Goal: Answer question/provide support

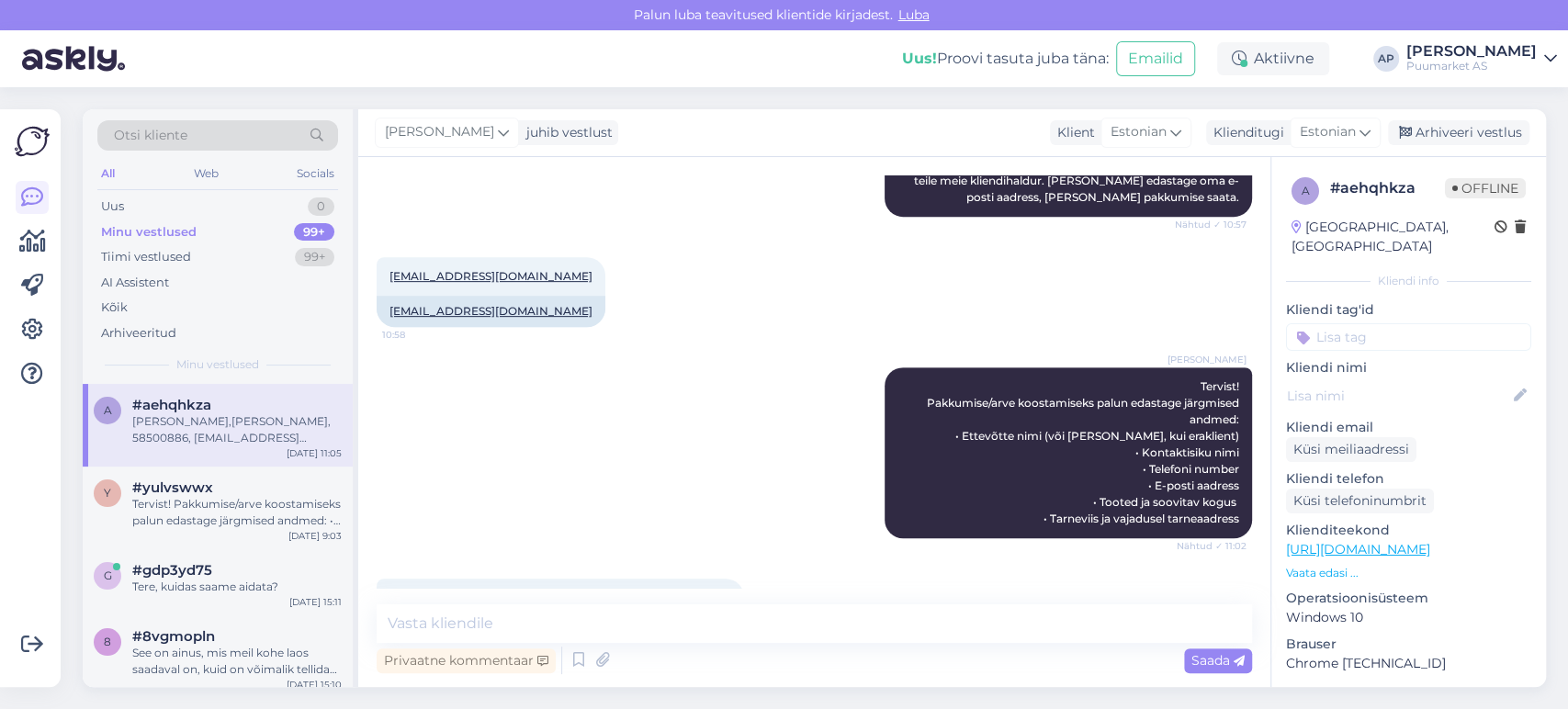
scroll to position [583, 0]
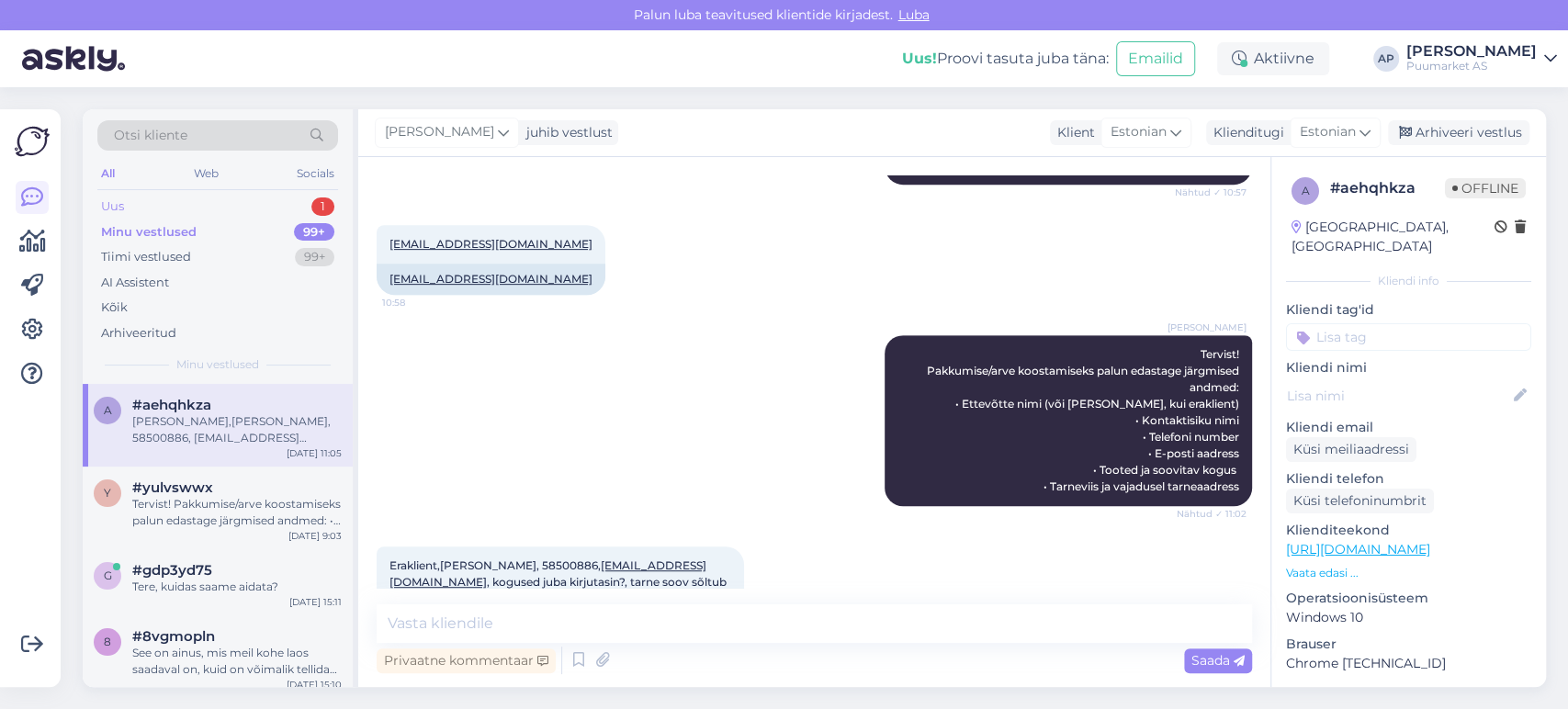
click at [208, 206] on div "Uus 1" at bounding box center [217, 206] width 241 height 26
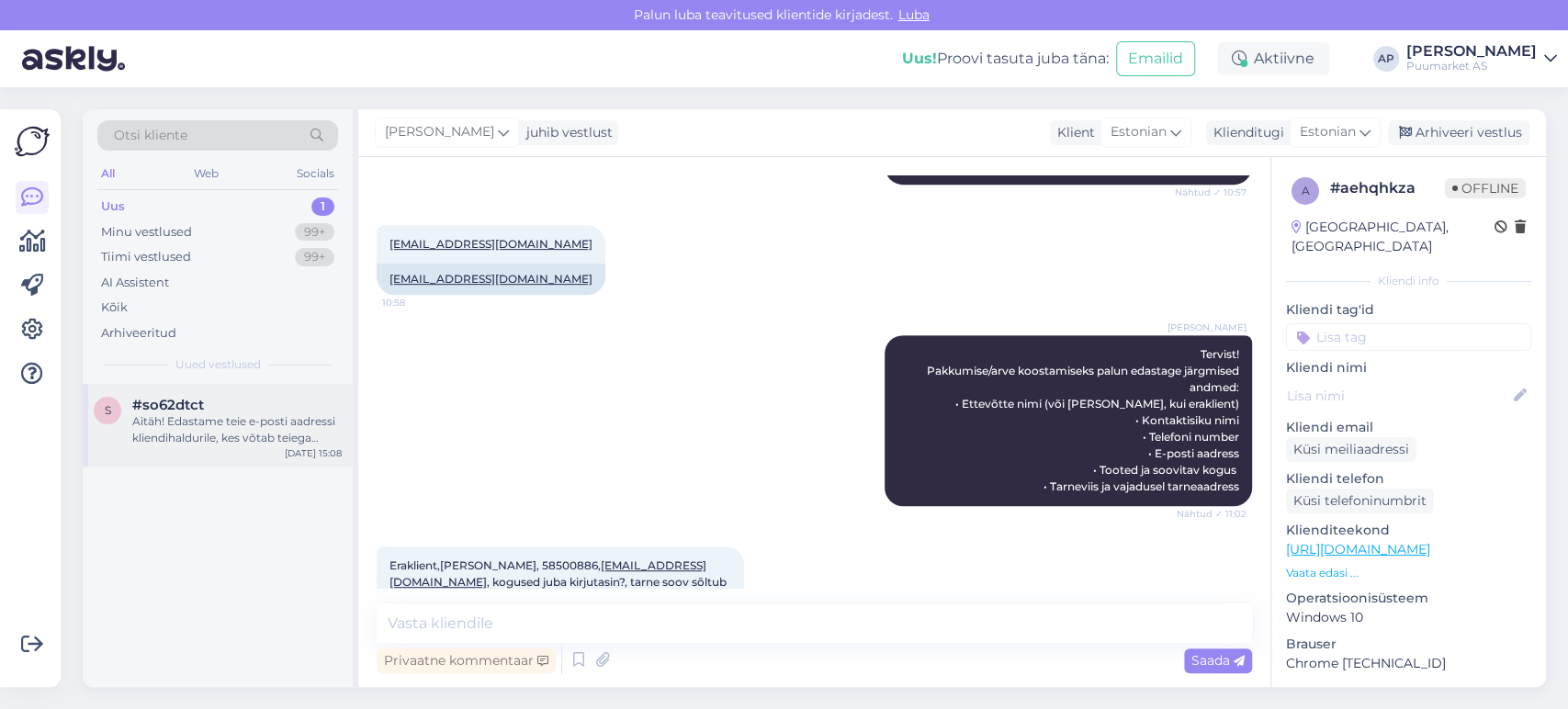
click at [234, 402] on div "#so62dtct" at bounding box center [237, 405] width 209 height 17
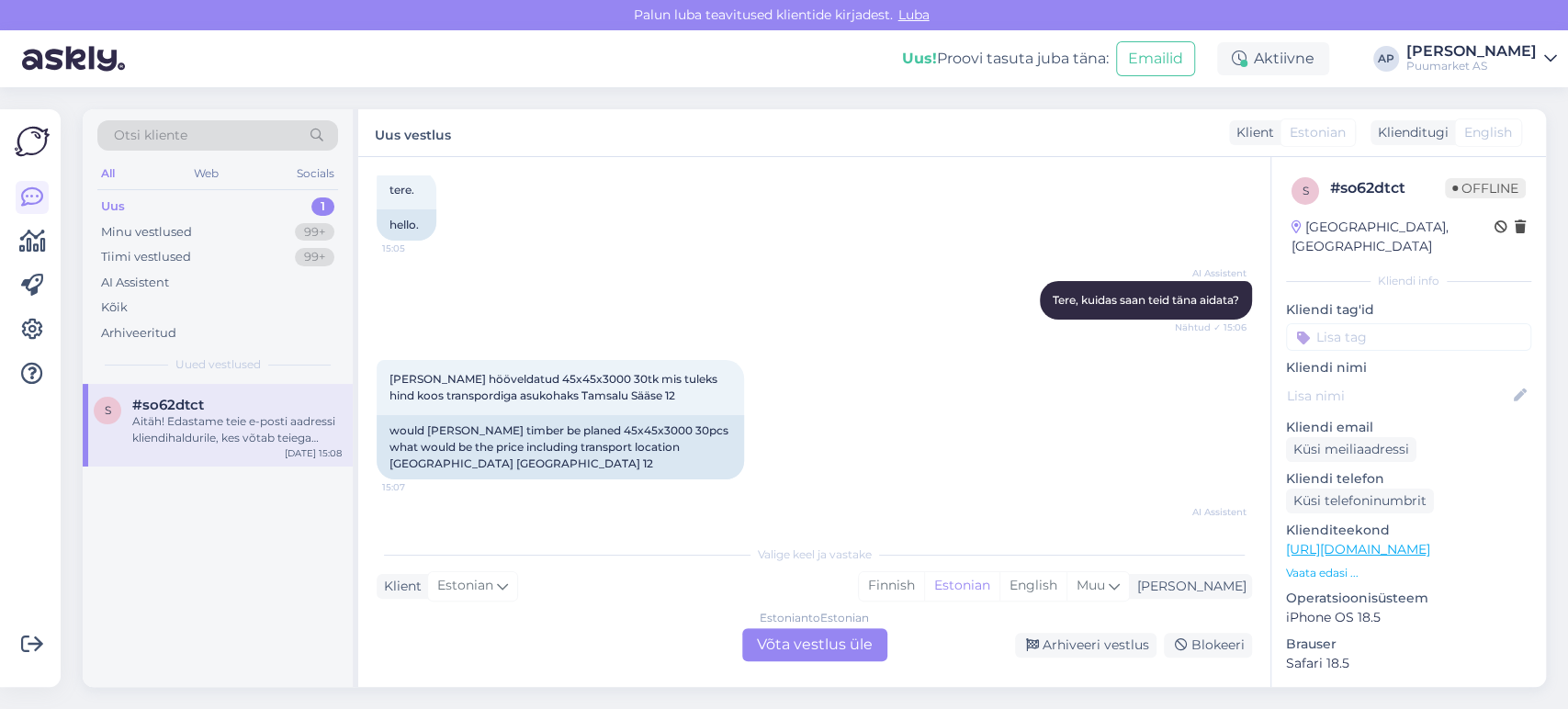
scroll to position [400, 0]
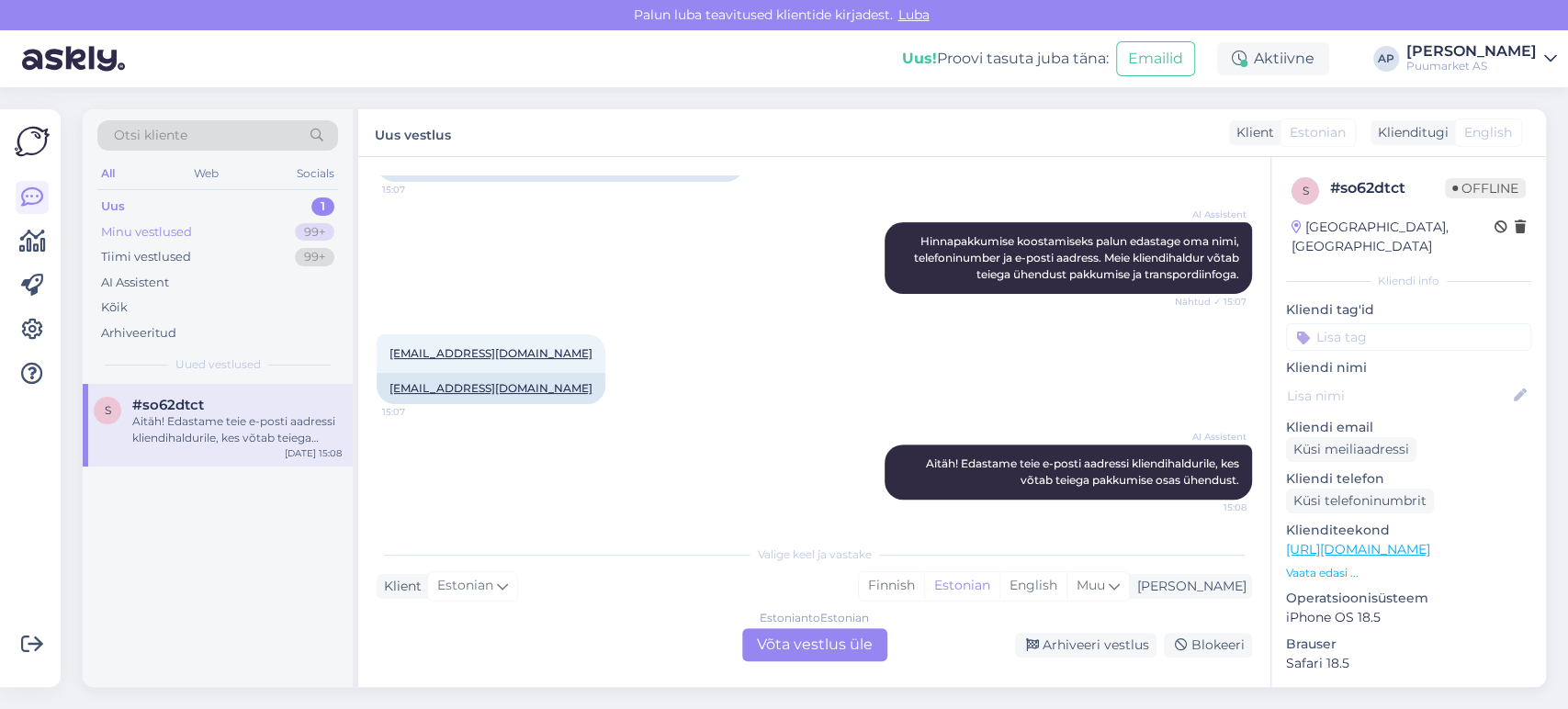
click at [183, 227] on div "Minu vestlused" at bounding box center [146, 232] width 91 height 19
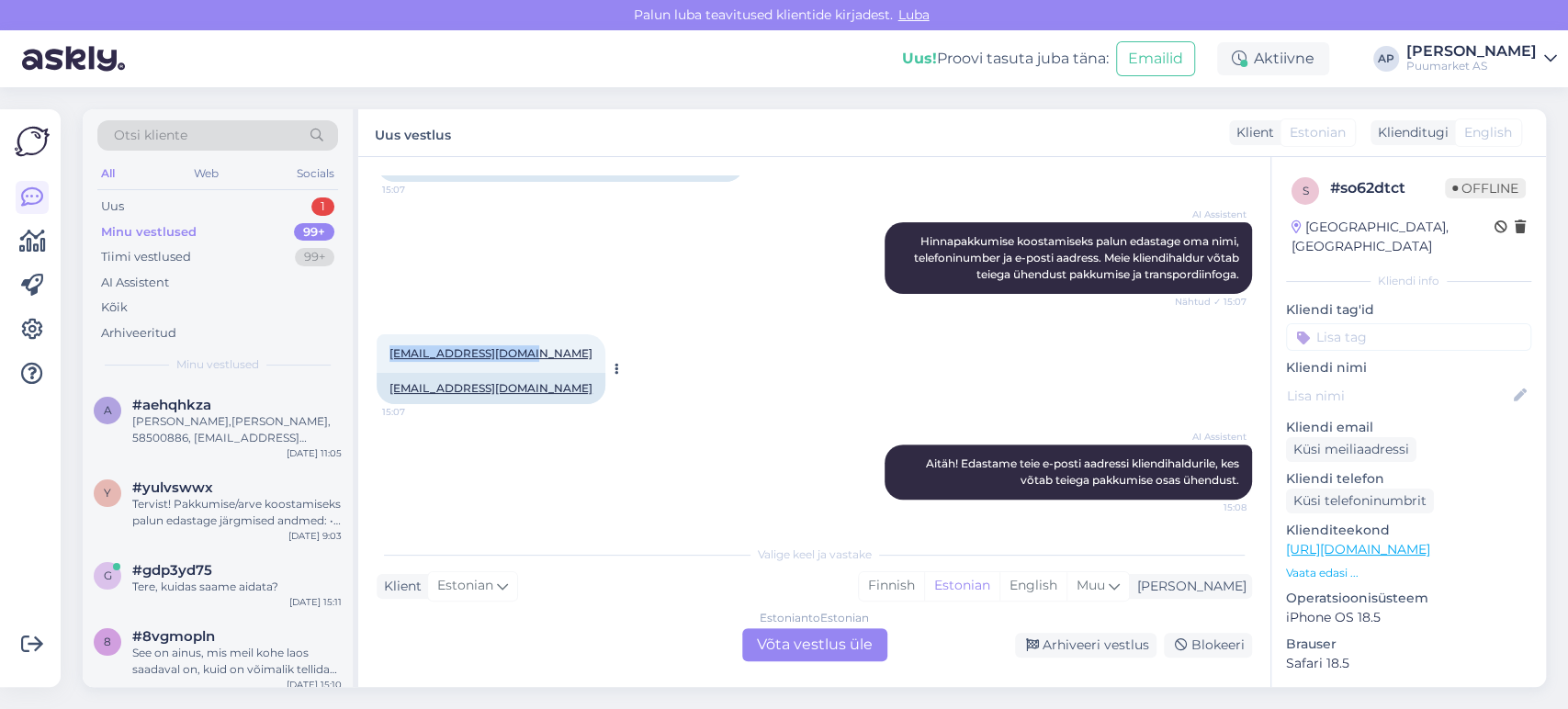
drag, startPoint x: 532, startPoint y: 354, endPoint x: 383, endPoint y: 346, distance: 149.2
click at [383, 346] on div "[EMAIL_ADDRESS][DOMAIN_NAME] 15:07" at bounding box center [490, 353] width 229 height 38
copy link "[EMAIL_ADDRESS][DOMAIN_NAME]"
click at [496, 288] on div "AI Assistent [PERSON_NAME] koostamiseks palun edastage oma nimi, telefoninumber…" at bounding box center [813, 258] width 875 height 112
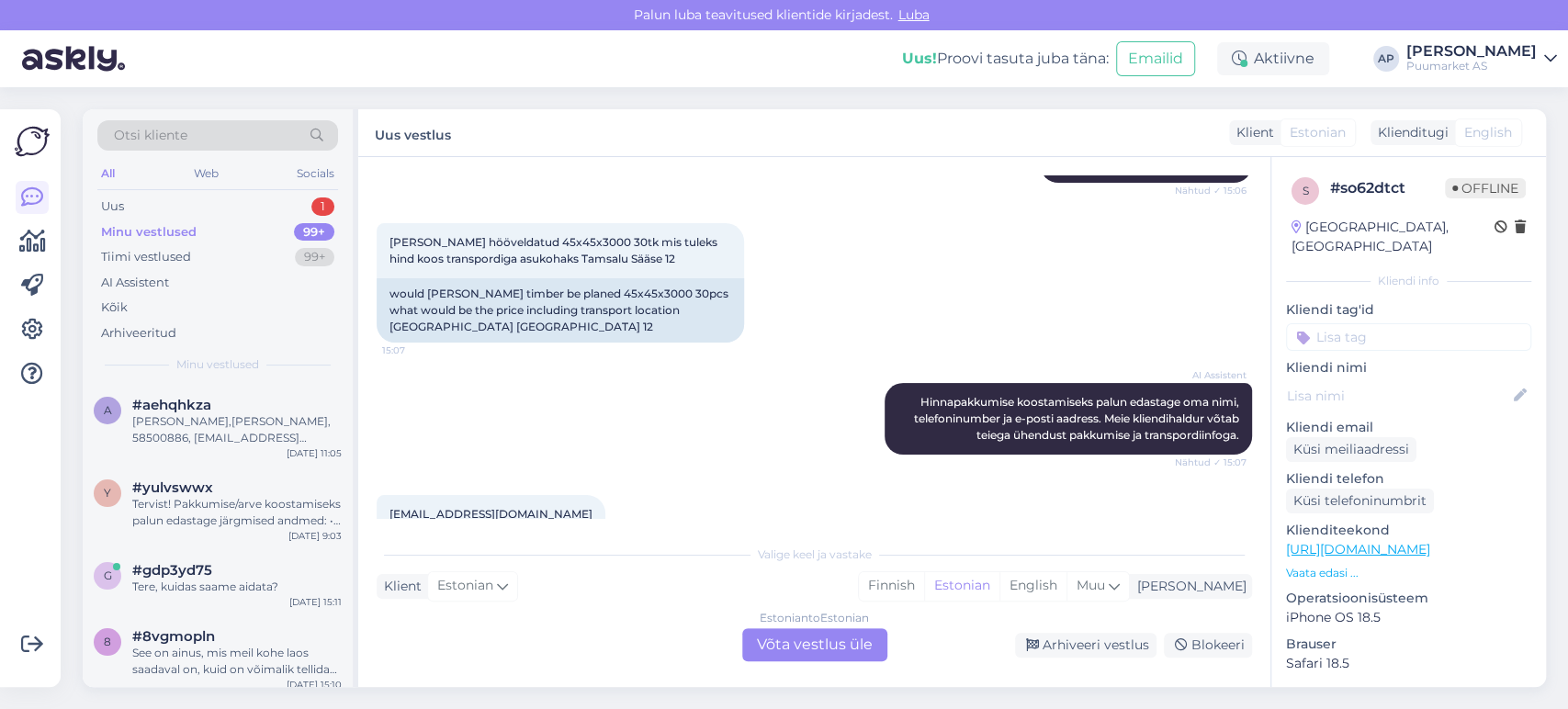
scroll to position [204, 0]
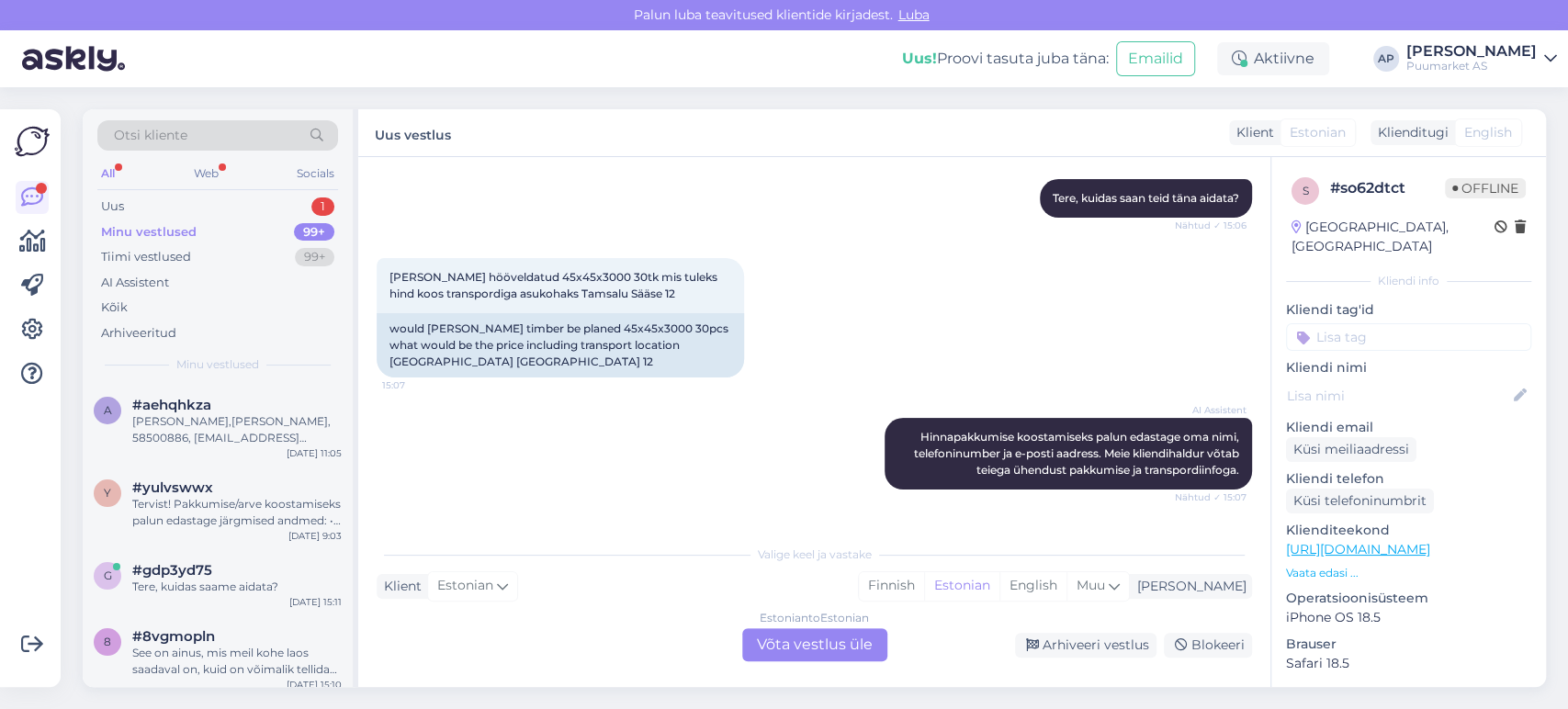
click at [230, 345] on div "Otsi kliente All Web Socials Uus 1 Minu vestlused 99+ Tiimi vestlused 99+ AI As…" at bounding box center [217, 245] width 270 height 274
drag, startPoint x: 685, startPoint y: 296, endPoint x: 382, endPoint y: 275, distance: 303.7
click at [382, 275] on div "[PERSON_NAME] hööveldatud 45x45x3000 30tk mis tuleks hind koos transpordiga asu…" at bounding box center [560, 286] width 367 height 55
copy span "[PERSON_NAME] hööveldatud 45x45x3000 30tk mis tuleks hind koos transpordiga asu…"
click at [306, 352] on div "Otsi kliente All Web Socials Uus 1 Minu vestlused 99+ Tiimi vestlused 99+ AI As…" at bounding box center [217, 245] width 270 height 274
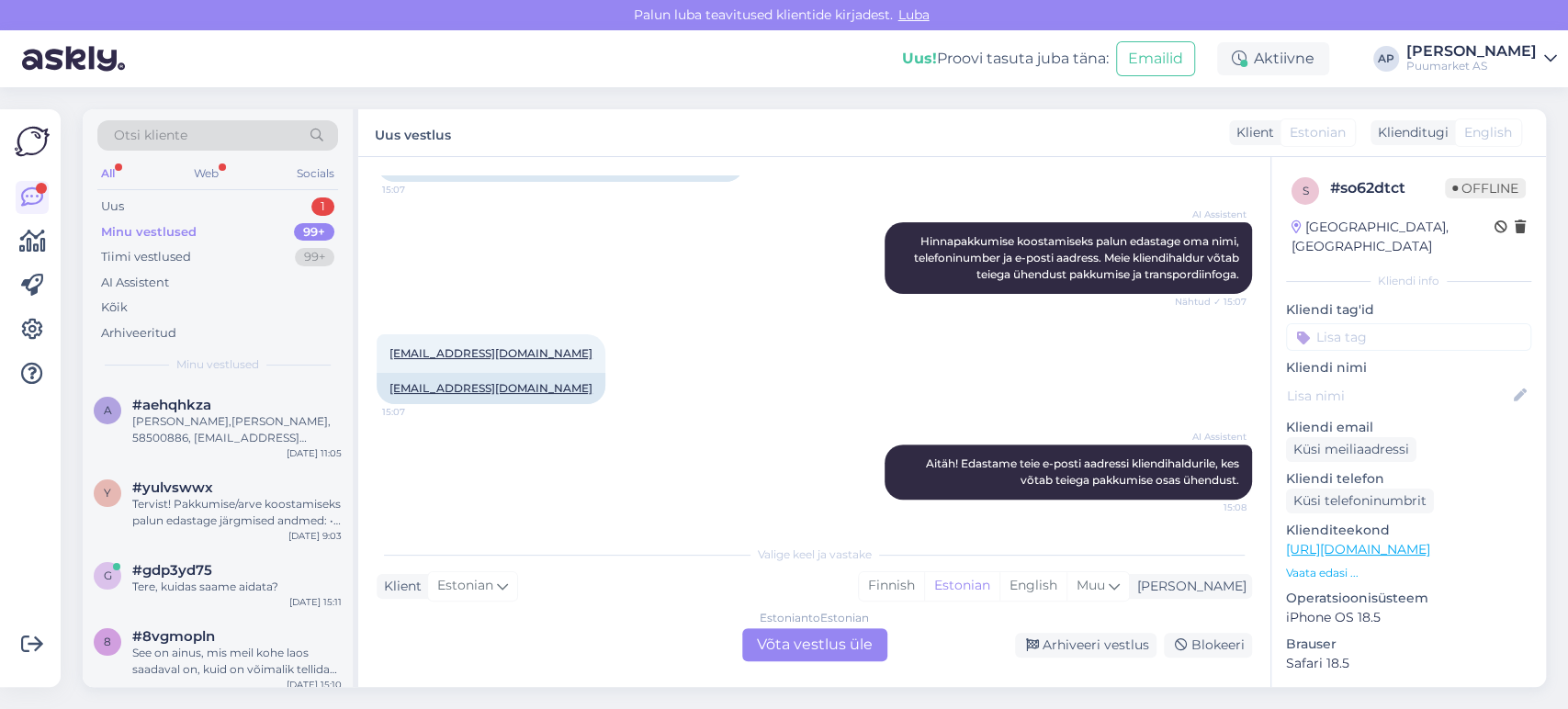
click at [782, 637] on div "Estonian to Estonian Võta vestlus üle" at bounding box center [814, 644] width 145 height 33
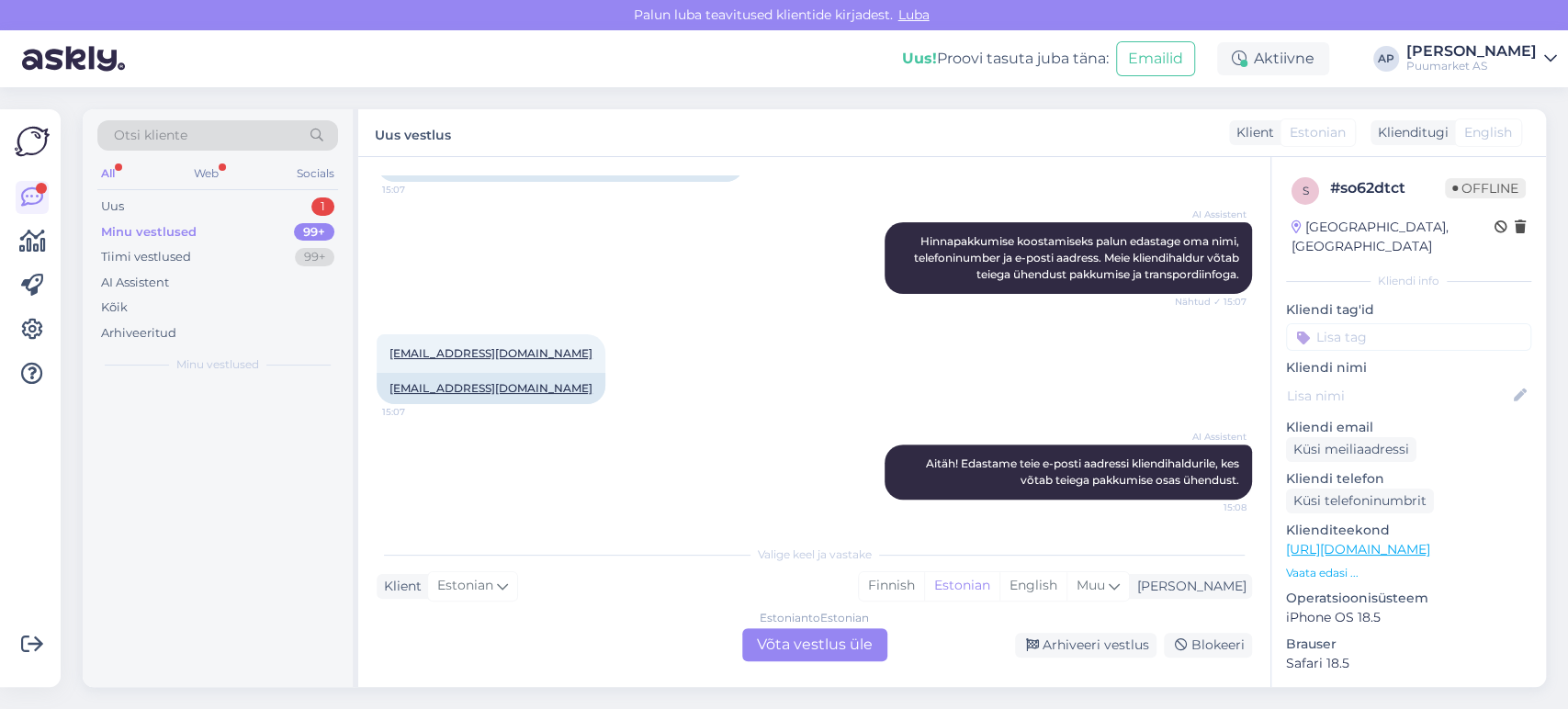
scroll to position [330, 0]
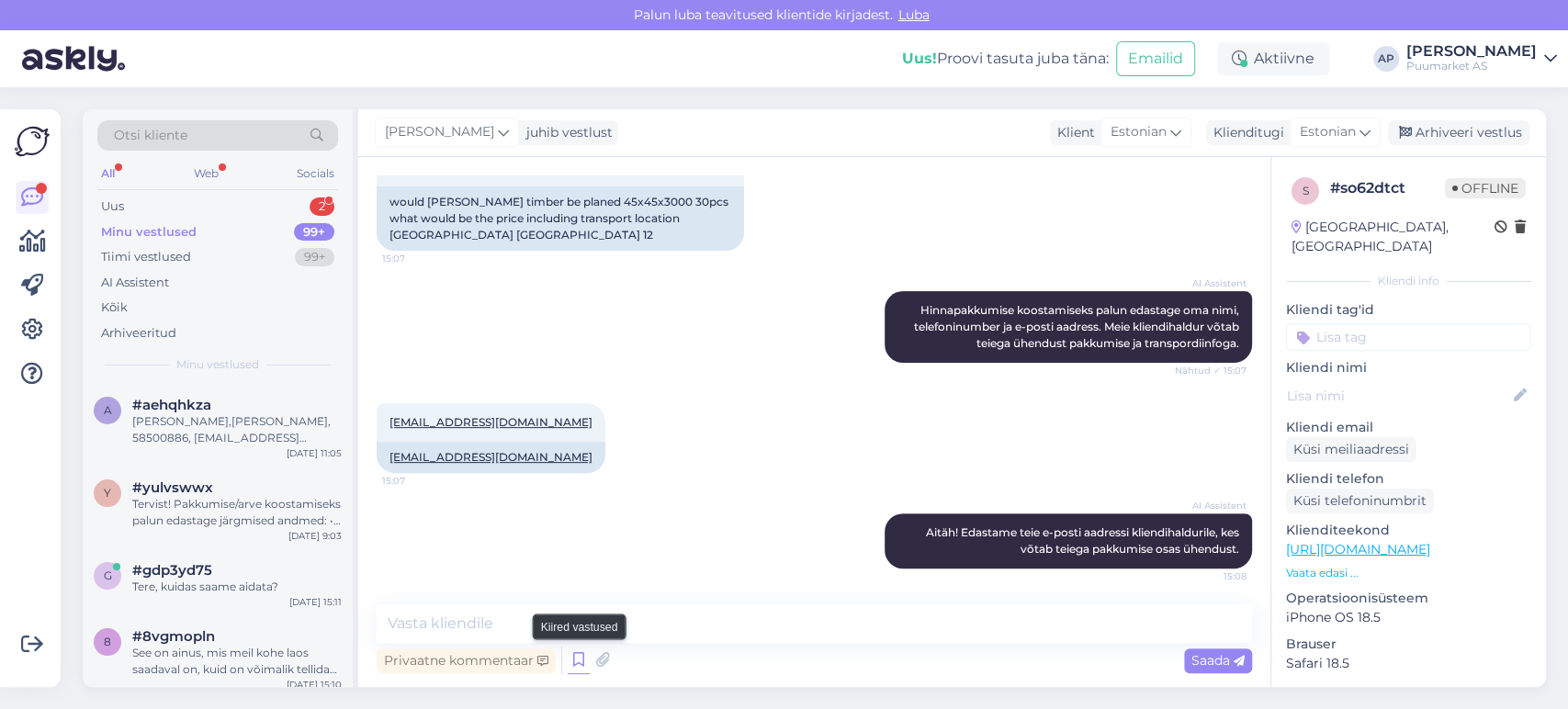
click at [580, 660] on icon at bounding box center [579, 660] width 22 height 27
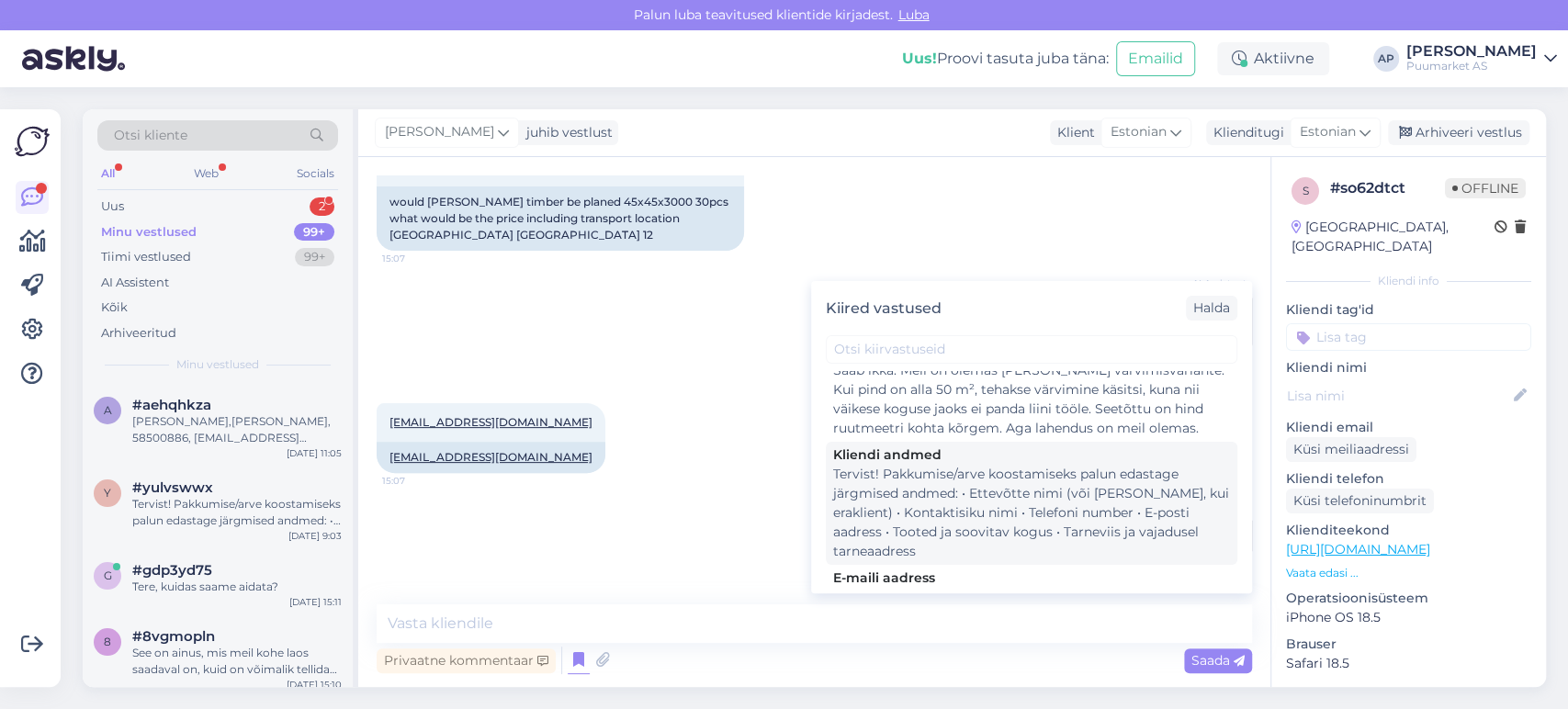
scroll to position [204, 0]
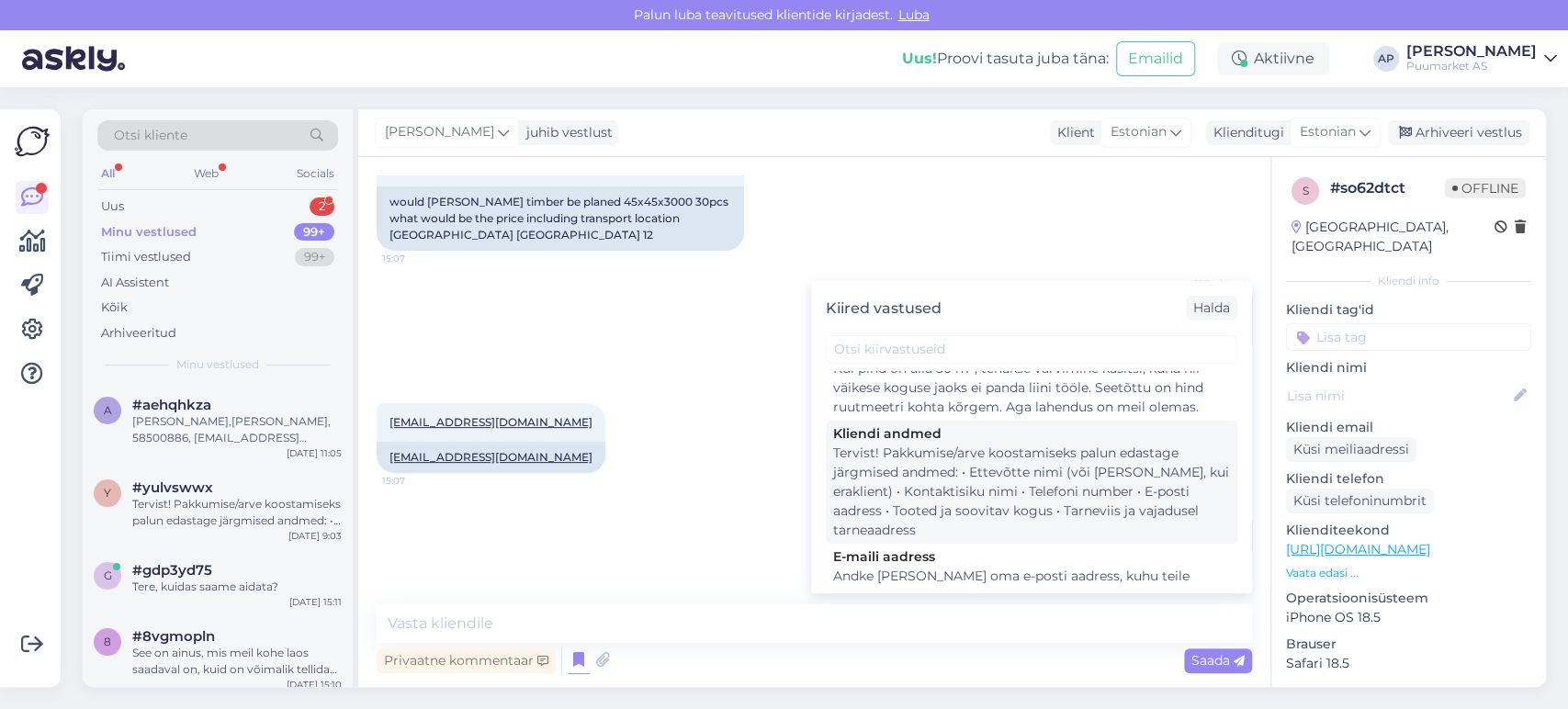
click at [952, 509] on div "Tervist! Pakkumise/arve koostamiseks palun edastage järgmised andmed: • Ettevõt…" at bounding box center [1032, 491] width 397 height 96
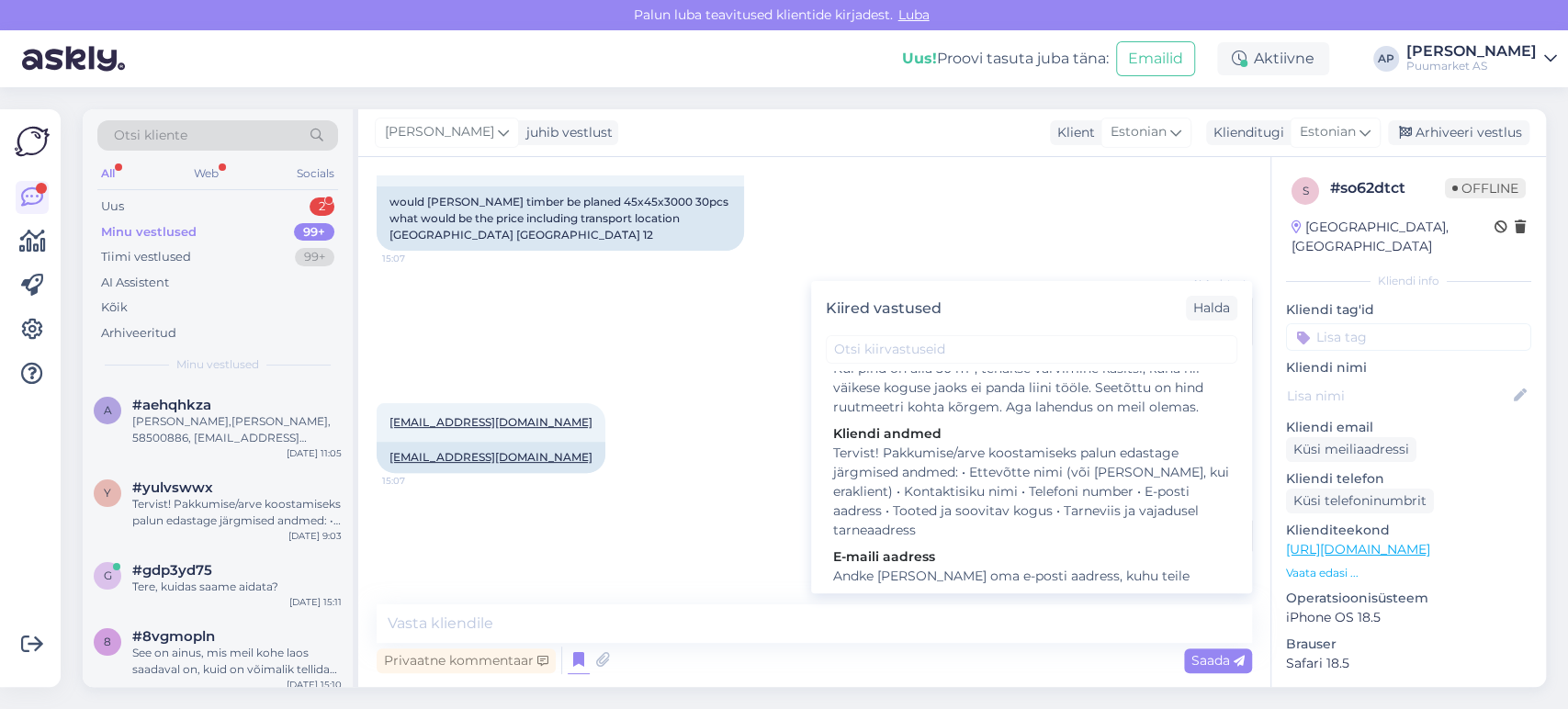
type textarea "Tervist! Pakkumise/arve koostamiseks palun edastage järgmised andmed: • Ettevõt…"
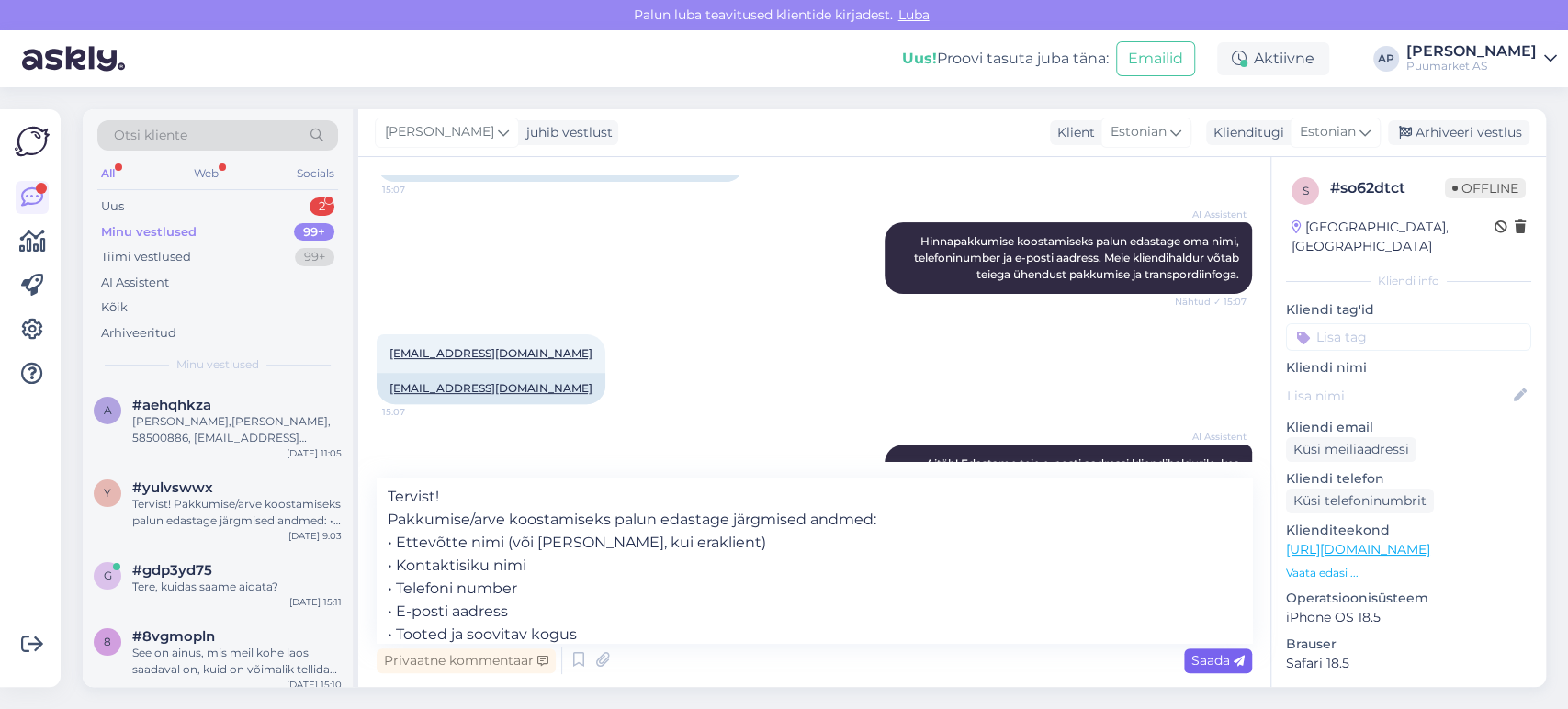
click at [1212, 670] on div "Saada" at bounding box center [1217, 660] width 68 height 25
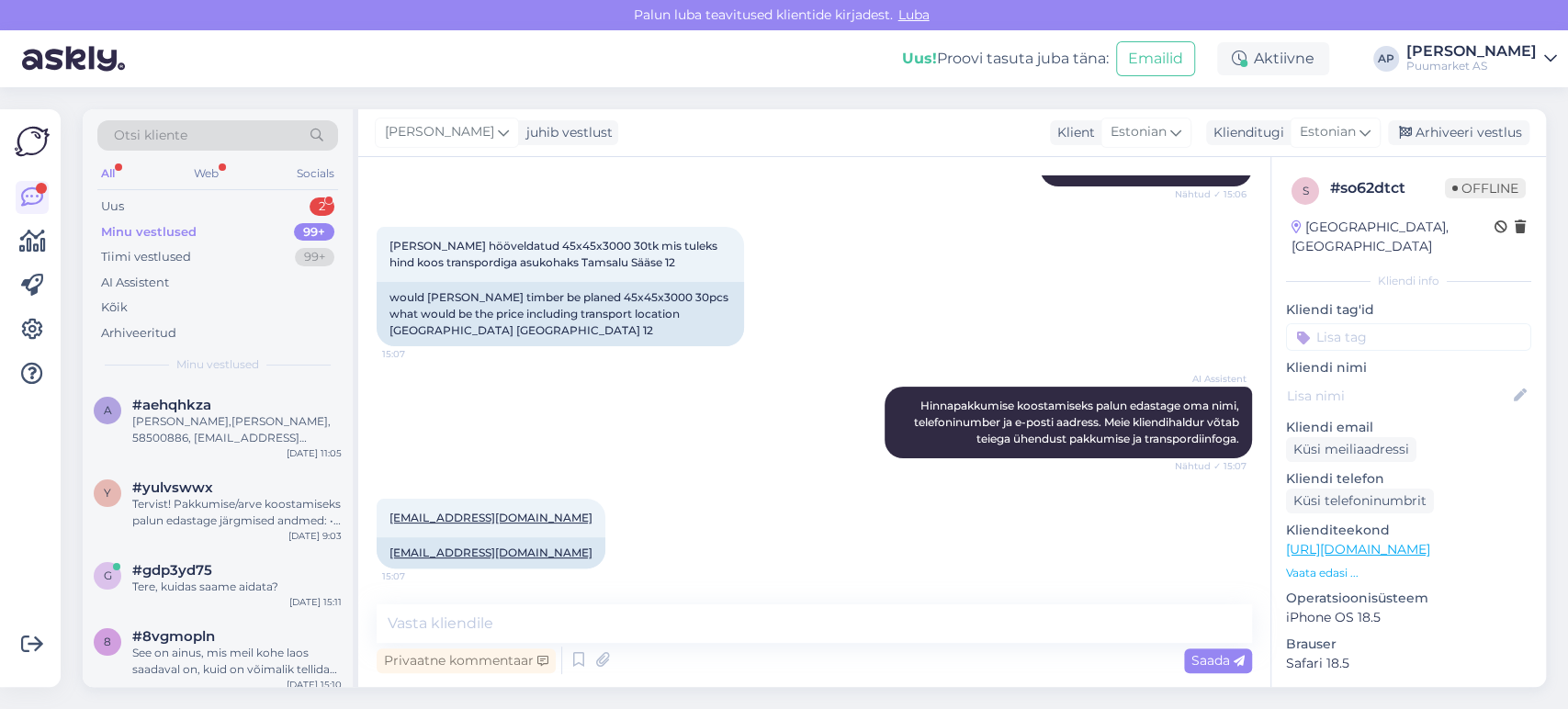
scroll to position [541, 0]
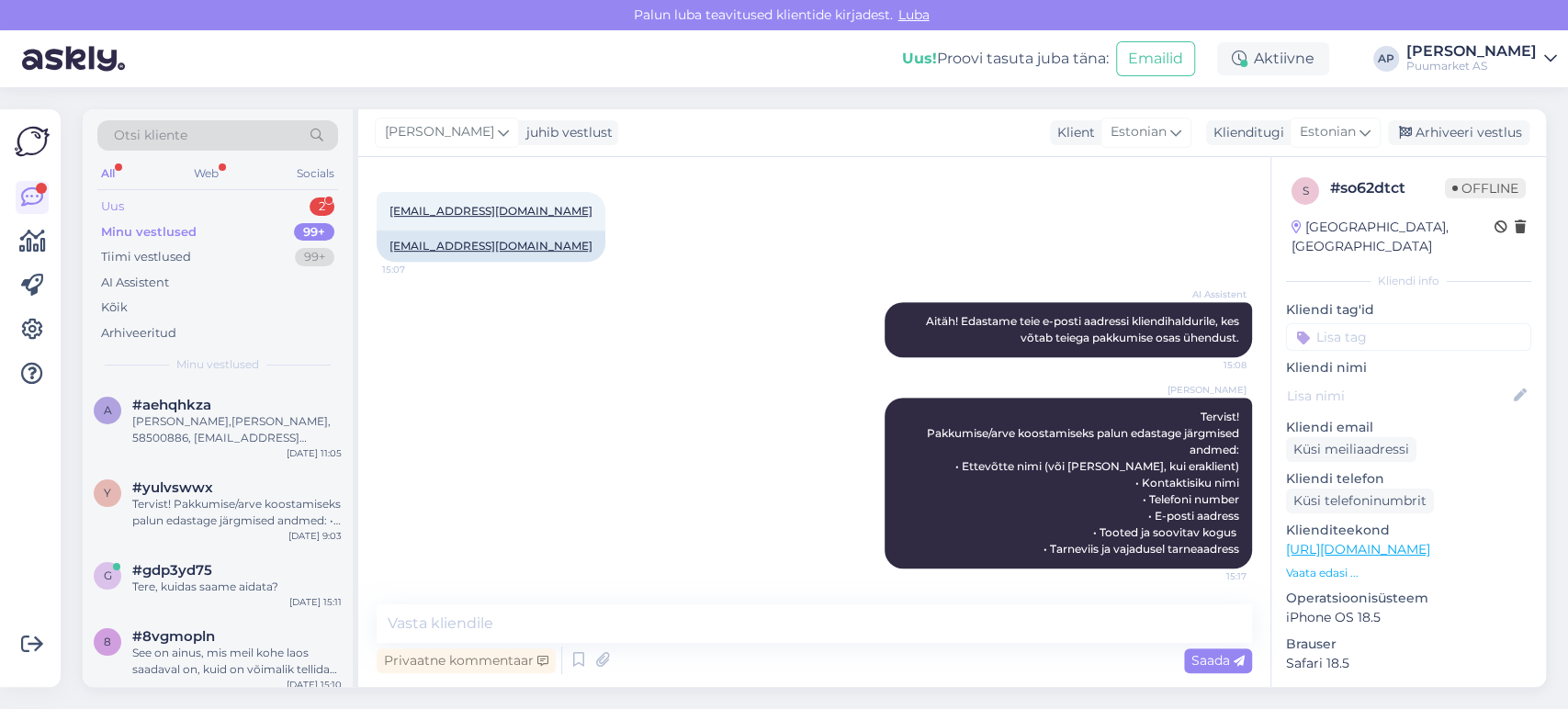
click at [201, 205] on div "Uus 2" at bounding box center [217, 206] width 241 height 26
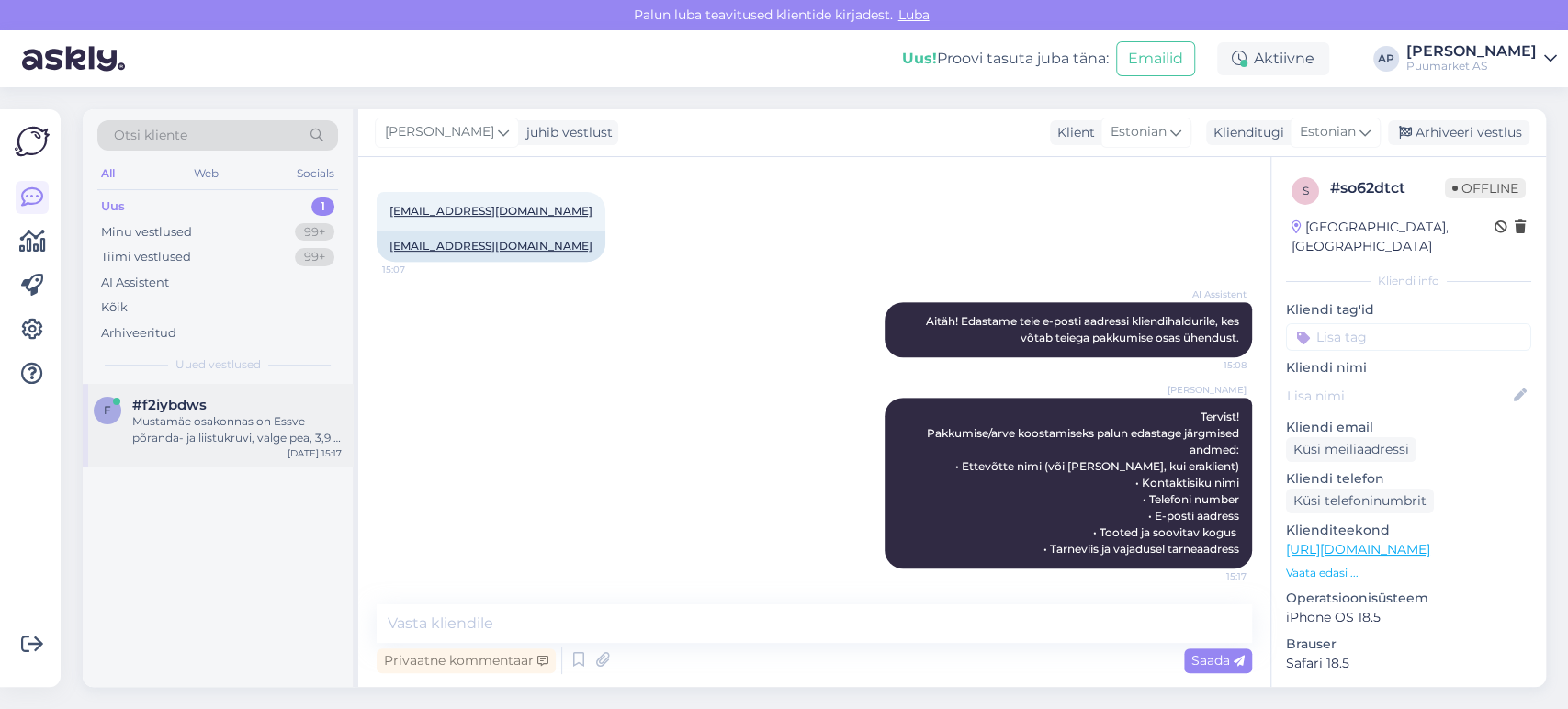
click at [204, 399] on span "#f2iybdws" at bounding box center [170, 405] width 75 height 17
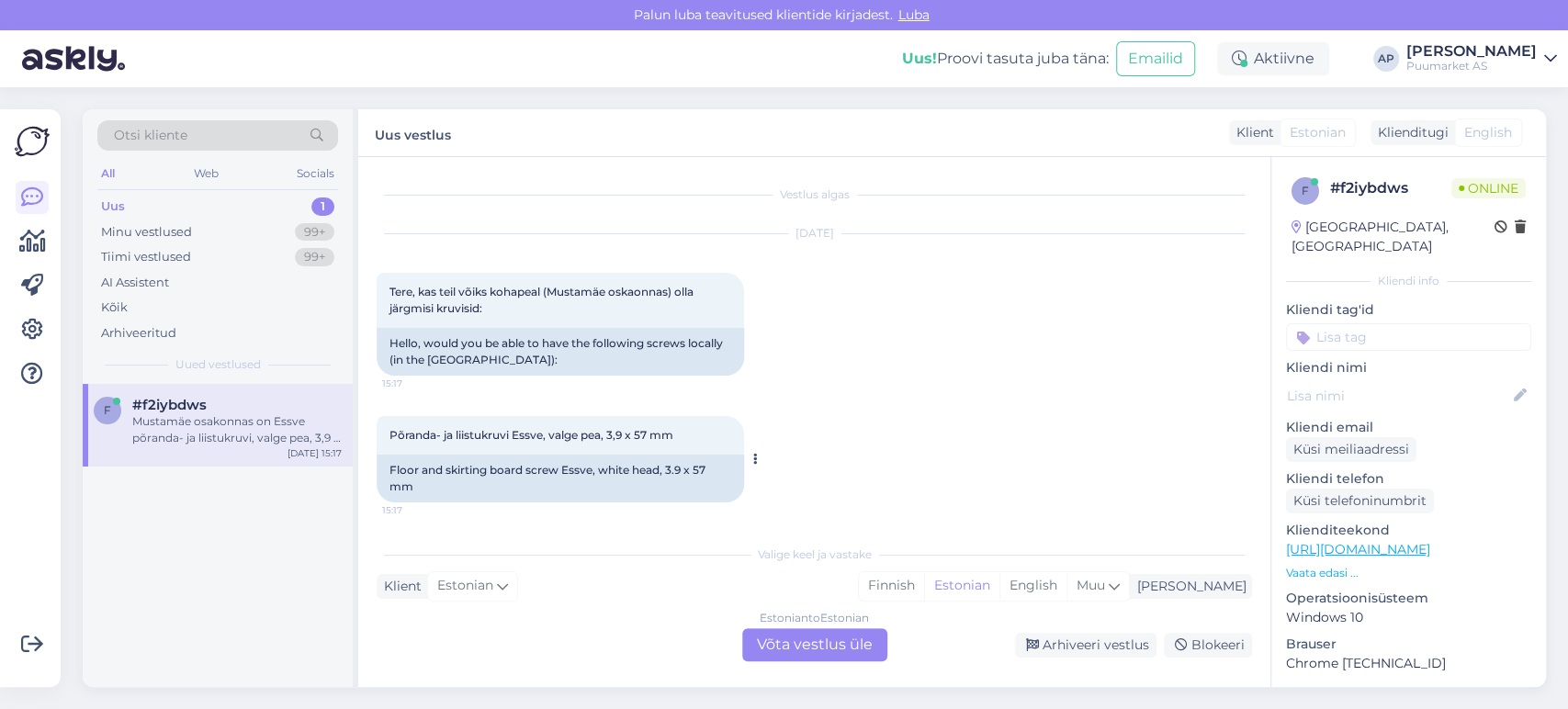
scroll to position [0, 0]
drag, startPoint x: 500, startPoint y: 289, endPoint x: 613, endPoint y: 304, distance: 114.0
click at [613, 304] on div "Tere, kas teil võiks kohapeal (Mustamäe oskaonnas) olla järgmisi kruvisid: 15:17" at bounding box center [560, 300] width 367 height 55
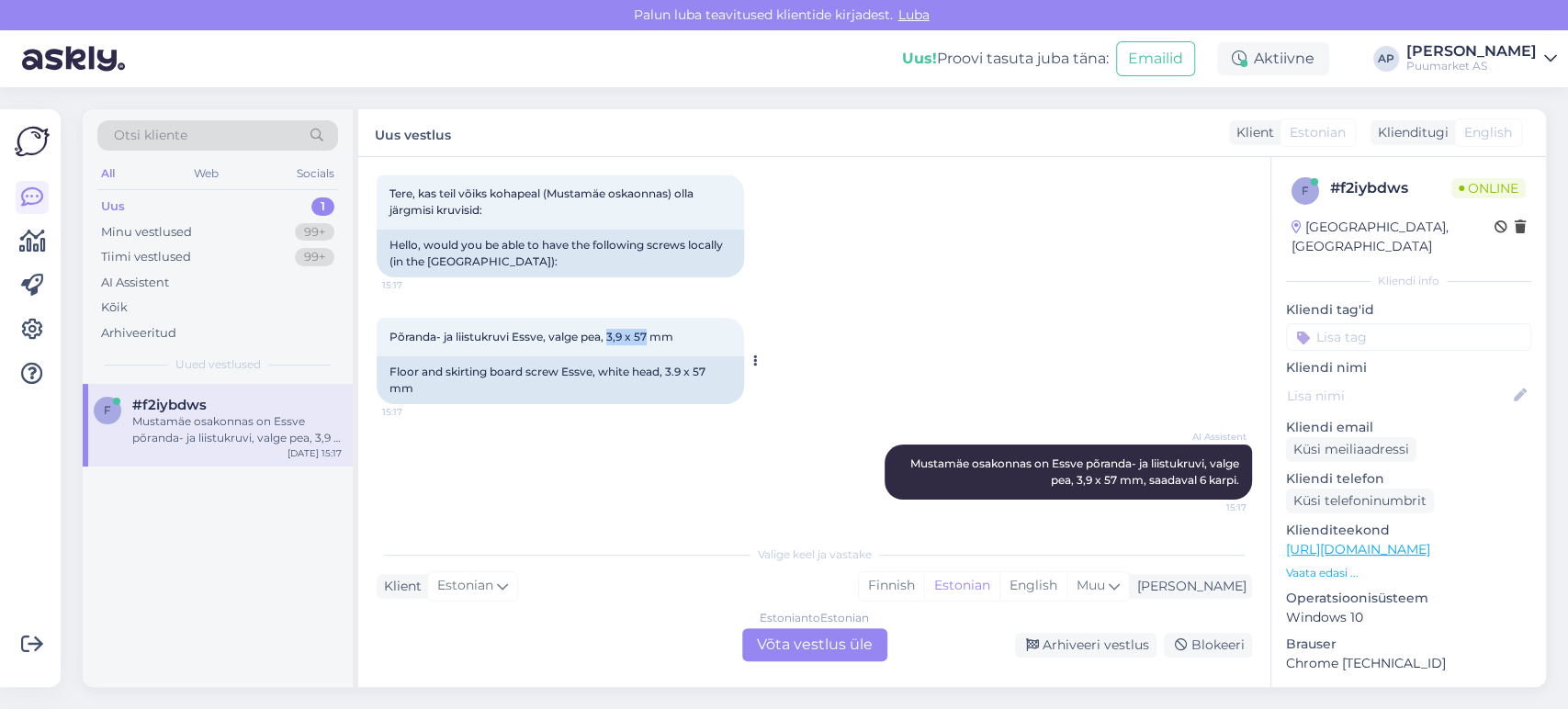
drag, startPoint x: 611, startPoint y: 336, endPoint x: 649, endPoint y: 336, distance: 38.0
click at [649, 336] on span "Põranda- ja liistukruvi Essve, valge pea, 3,9 x 57 mm" at bounding box center [531, 337] width 284 height 14
copy span "3,9 x 57"
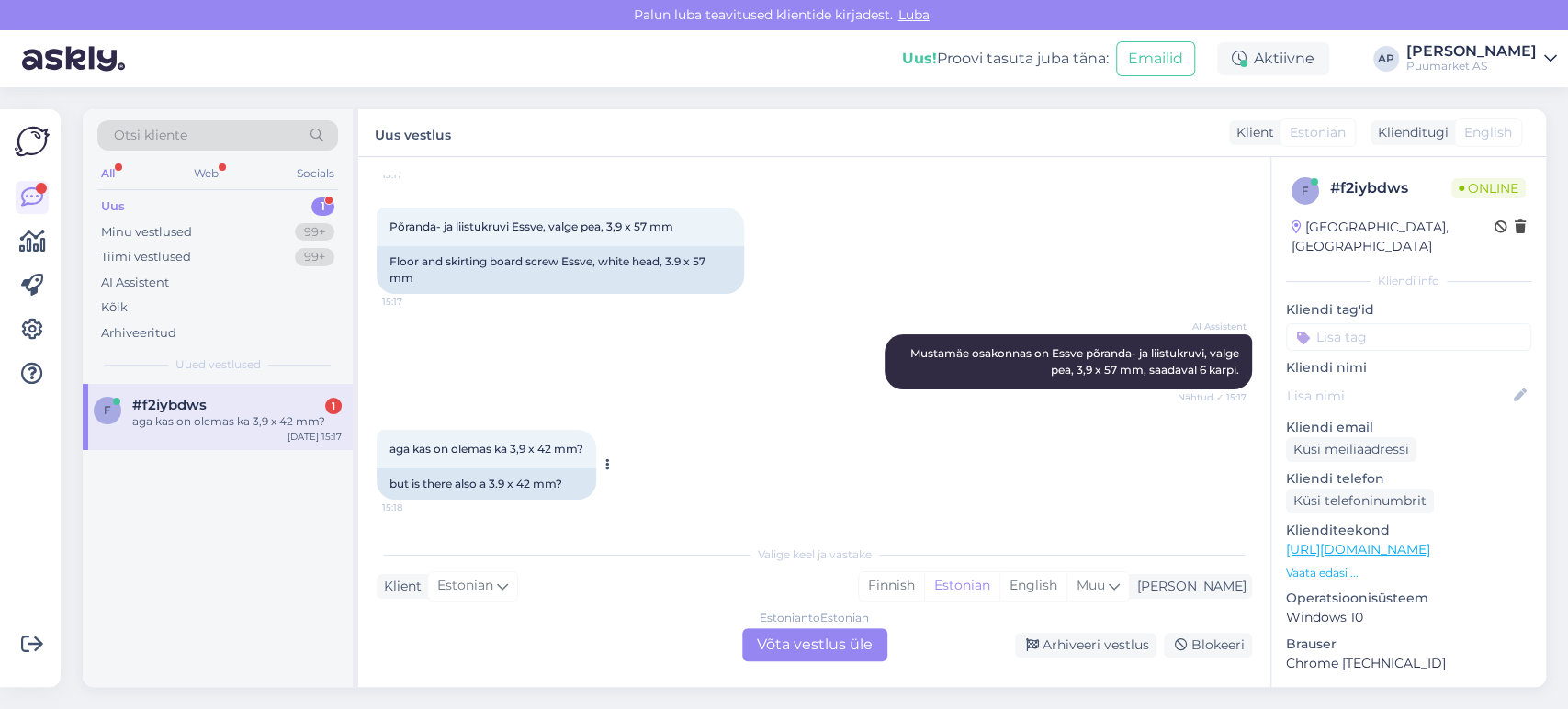
click at [554, 446] on span "aga kas on olemas ka 3,9 x 42 mm?" at bounding box center [485, 449] width 194 height 14
drag, startPoint x: 515, startPoint y: 449, endPoint x: 540, endPoint y: 457, distance: 26.2
click at [540, 457] on div "aga kas on olemas ka 3,9 x 42 mm? 15:18" at bounding box center [485, 448] width 219 height 38
click at [531, 452] on span "aga kas on olemas ka 3,9 x 42 mm?" at bounding box center [485, 449] width 194 height 14
click at [513, 448] on span "aga kas on olemas ka 3,9 x 42 mm?" at bounding box center [485, 449] width 194 height 14
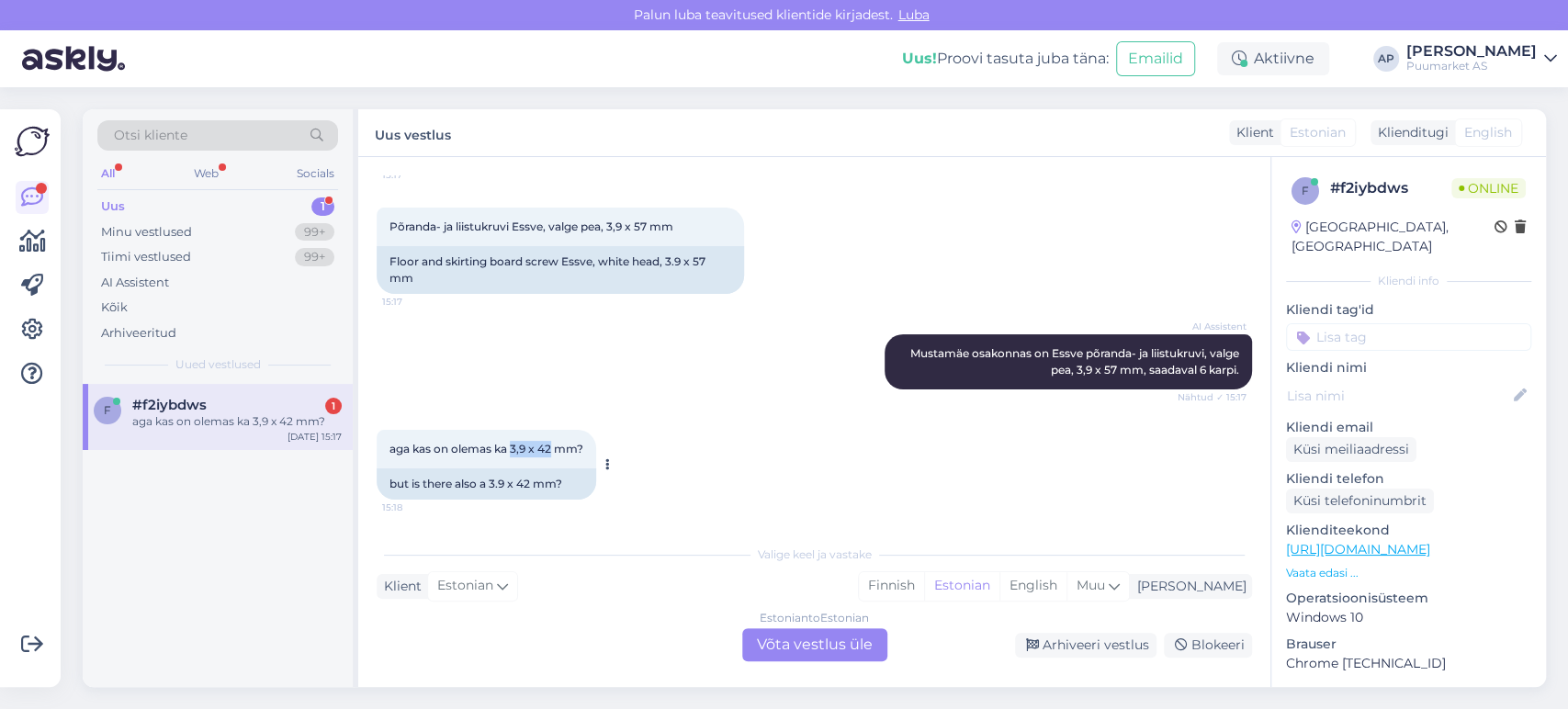
drag, startPoint x: 513, startPoint y: 448, endPoint x: 550, endPoint y: 447, distance: 37.0
click at [550, 447] on span "aga kas on olemas ka 3,9 x 42 mm?" at bounding box center [485, 449] width 194 height 14
copy span "3,9 x 42"
click at [780, 644] on div "Estonian to Estonian Võta vestlus üle" at bounding box center [814, 644] width 145 height 33
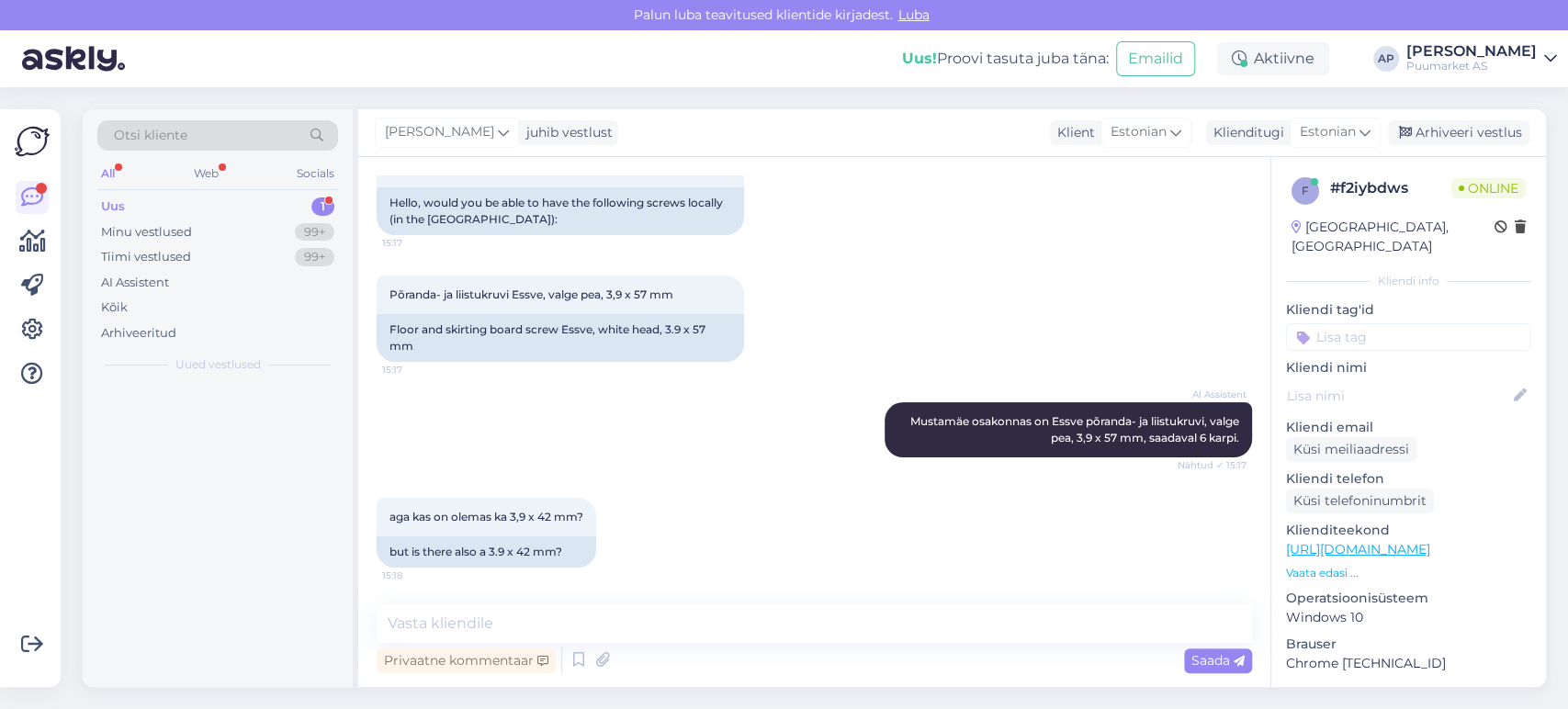
scroll to position [139, 0]
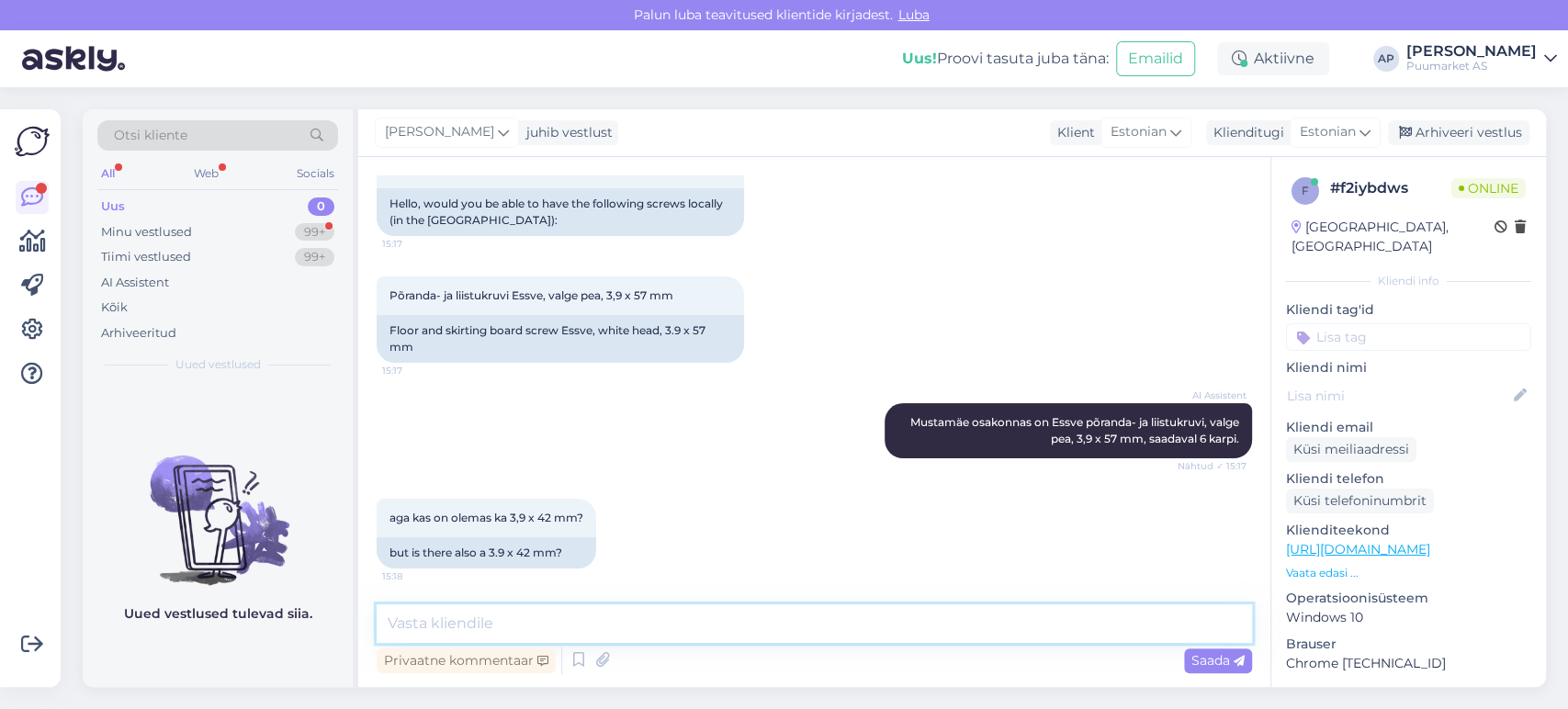
click at [746, 610] on textarea at bounding box center [813, 623] width 875 height 38
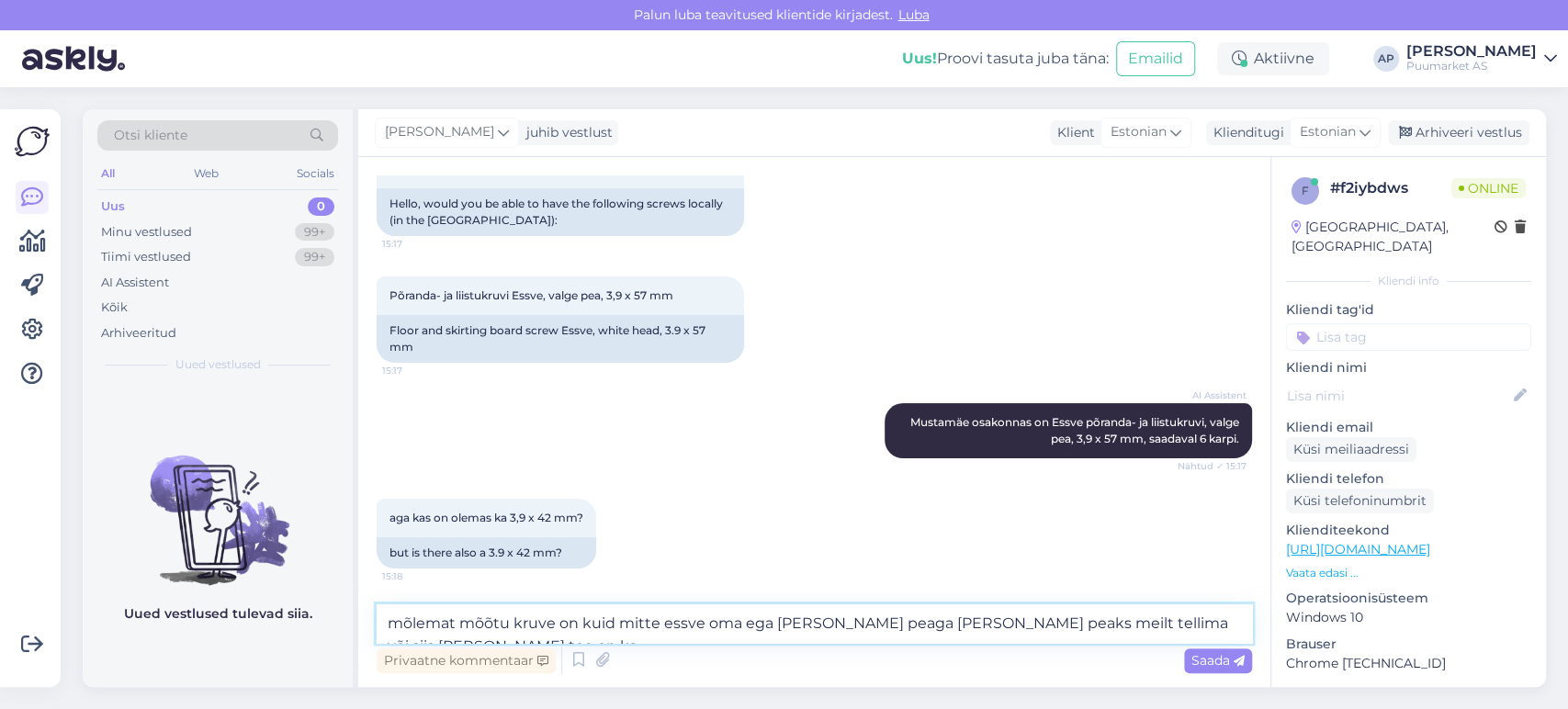
scroll to position [162, 0]
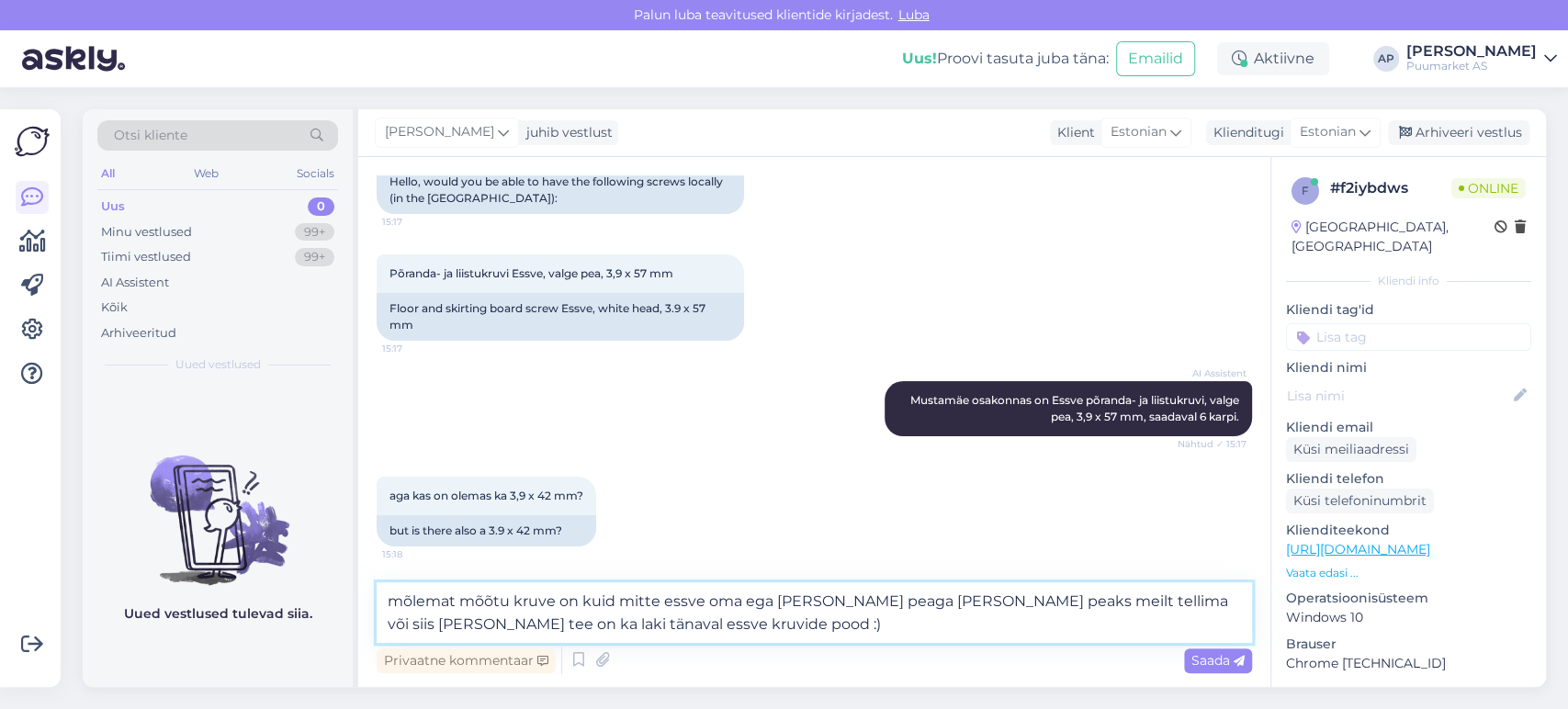
drag, startPoint x: 701, startPoint y: 618, endPoint x: 269, endPoint y: 573, distance: 434.3
click at [269, 573] on div "Otsi kliente All Web Socials Uus 0 Minu vestlused 99+ Tiimi vestlused 99+ AI As…" at bounding box center [813, 398] width 1463 height 577
paste textarea "Praegu on teil mõlemad mõõdud kruve olemas, aga ESSVE omi ega valge peaga varia…"
type textarea "Praegu on teil mõlemad mõõdud kruve olemas, aga ESSVE omi ega valge peaga varia…"
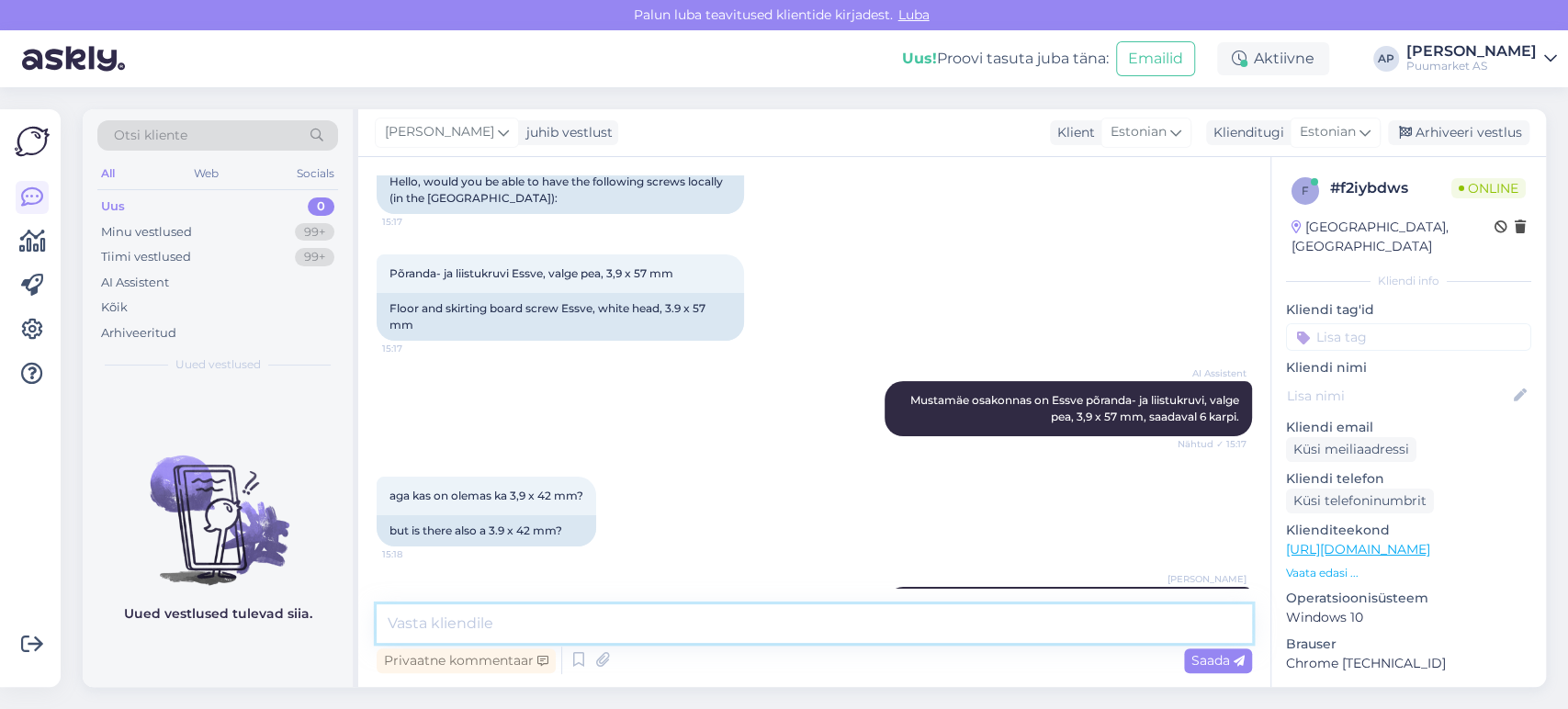
scroll to position [268, 0]
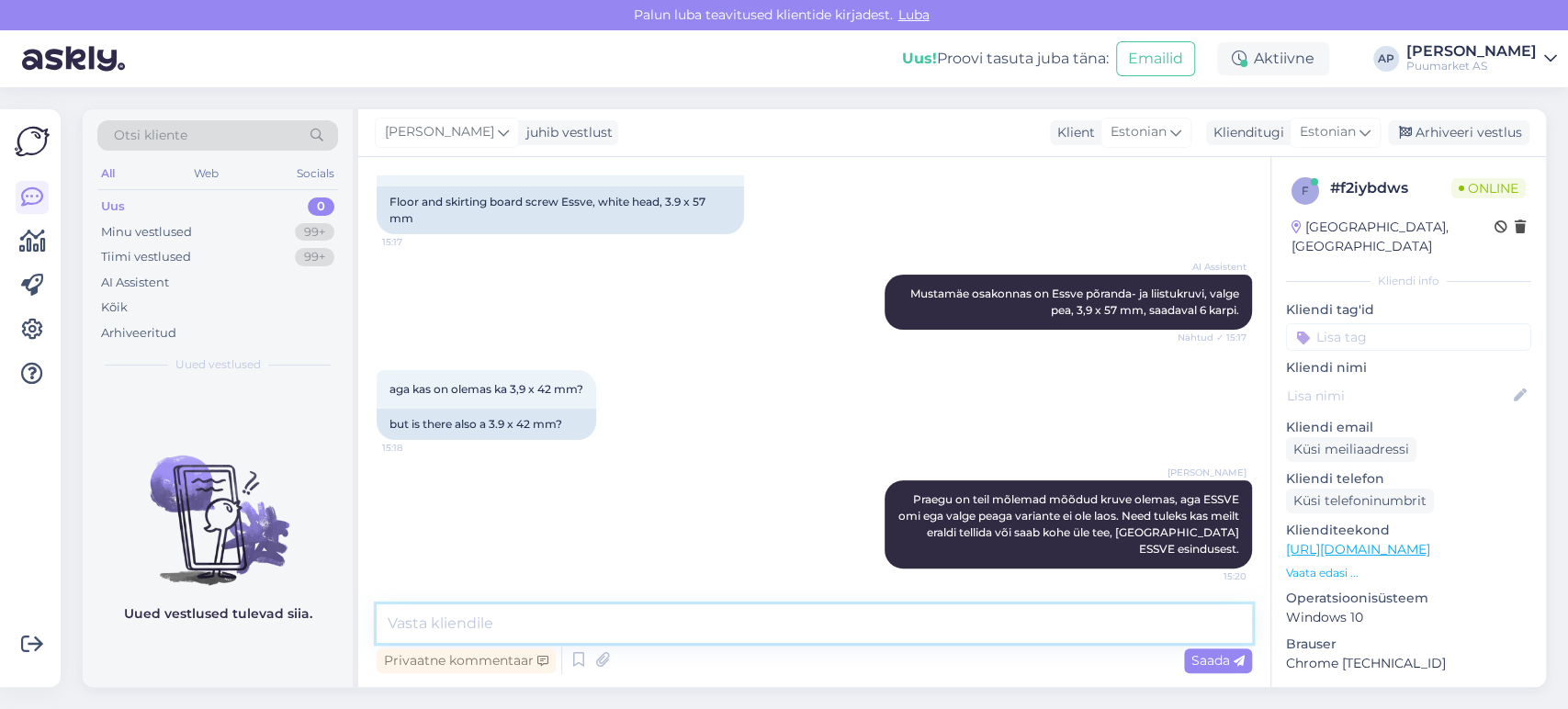
paste textarea "Laki tn 6"
type textarea "Laki tn 6"
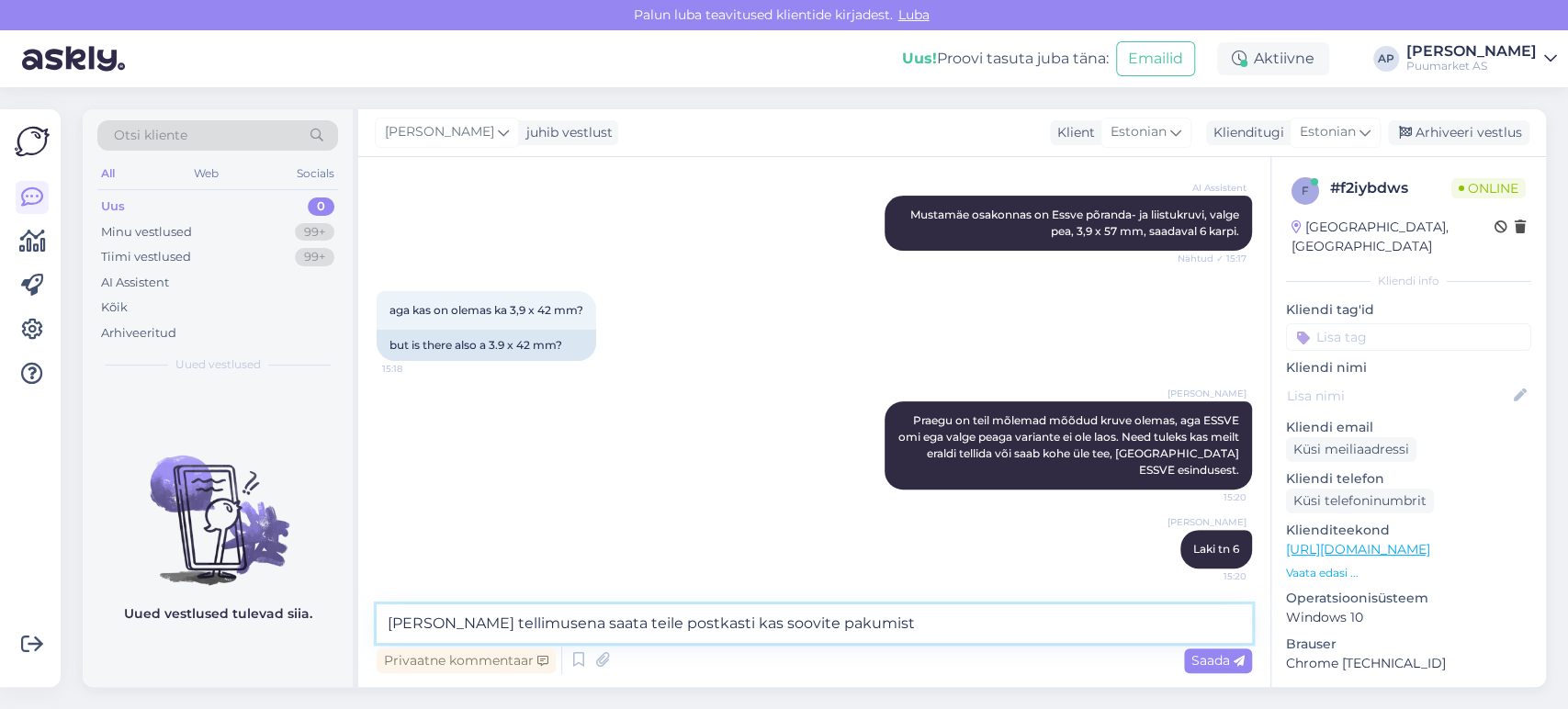
type textarea "[PERSON_NAME] tellimusena saata teile postkasti kas soovite pakumist ?"
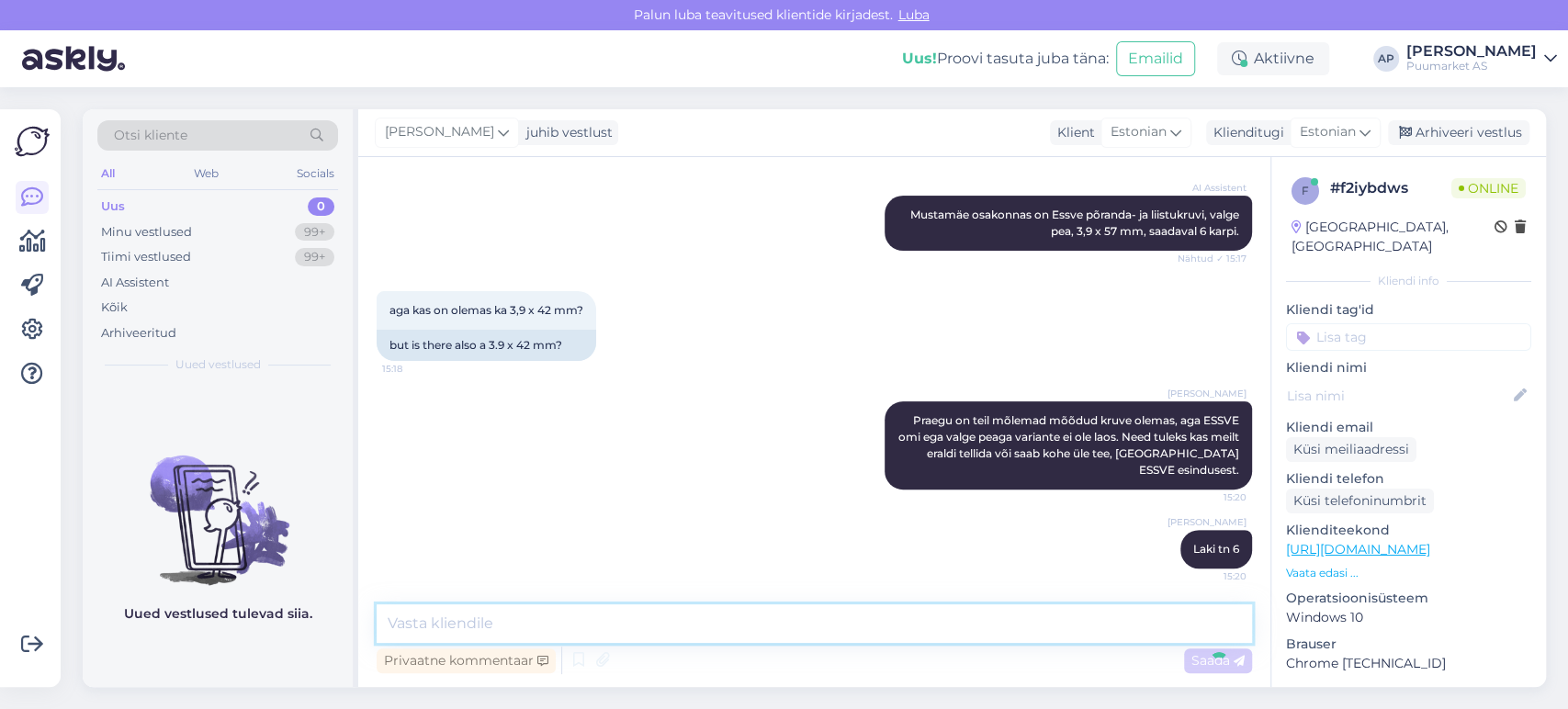
scroll to position [443, 0]
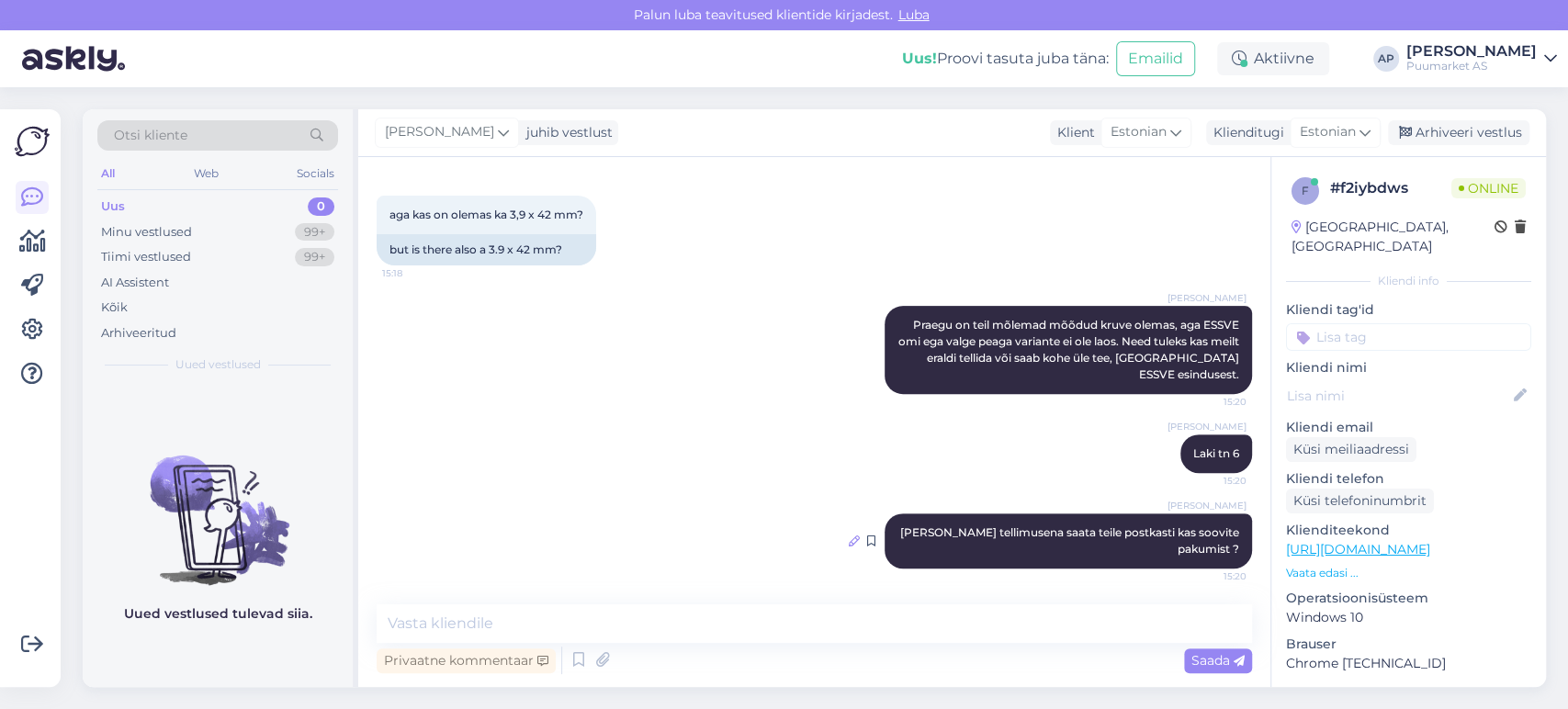
click at [849, 540] on icon at bounding box center [854, 540] width 11 height 11
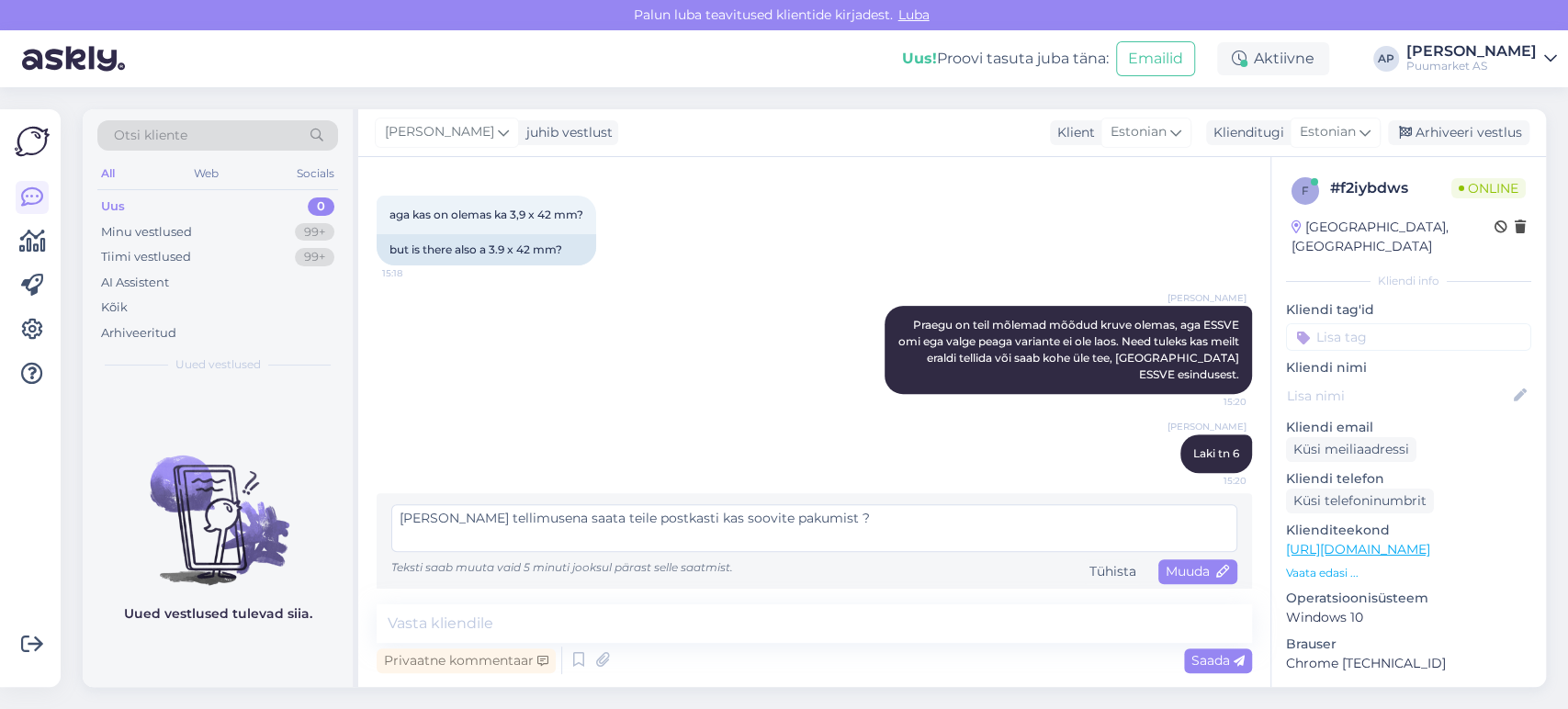
click at [409, 516] on textarea "[PERSON_NAME] tellimusena saata teile postkasti kas soovite pakumist ?" at bounding box center [813, 527] width 846 height 48
click at [666, 519] on textarea "[PERSON_NAME] tellimusena saata teile postkasti kas soovite pakumist ?" at bounding box center [813, 527] width 846 height 48
drag, startPoint x: 675, startPoint y: 519, endPoint x: 640, endPoint y: 525, distance: 35.5
click at [640, 525] on textarea "[PERSON_NAME] tellimusena saata teile postkasti kas soovite pakumist ?" at bounding box center [813, 527] width 846 height 48
drag, startPoint x: 1065, startPoint y: 531, endPoint x: 61, endPoint y: 455, distance: 1006.9
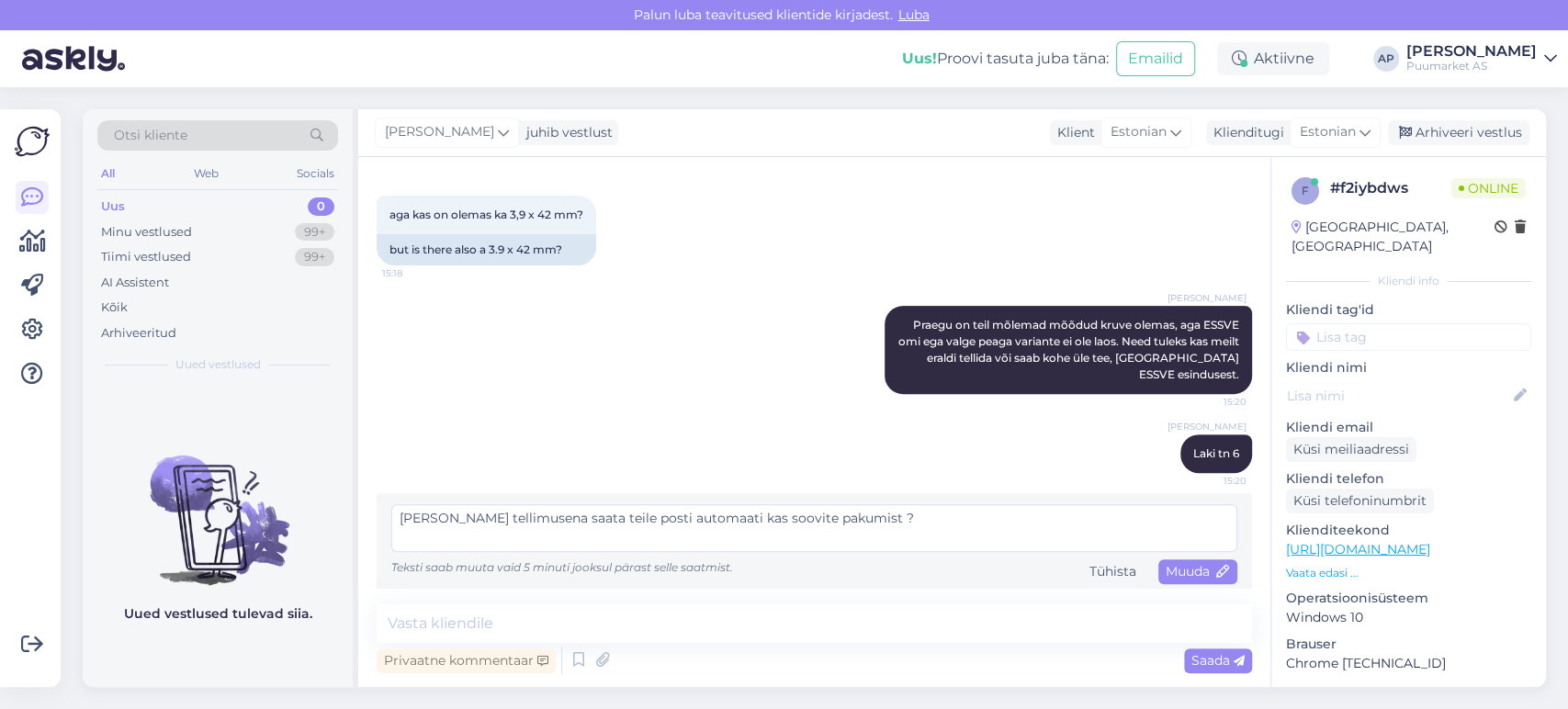
click at [61, 456] on div "Võimalused Veendu, et Askly loob sulle väärtust. Sulge Ühenda FB ja IG sõnumid …" at bounding box center [784, 398] width 1568 height 622
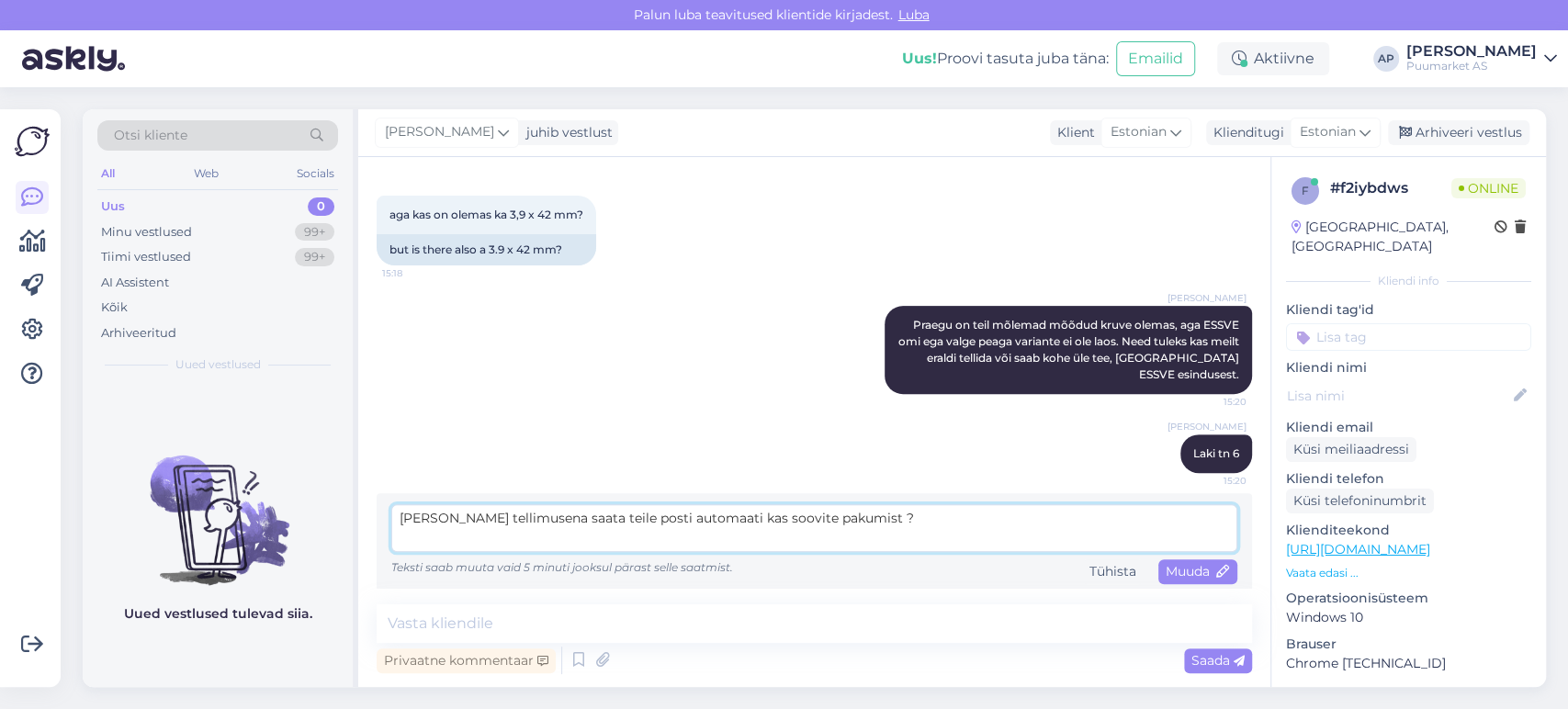
paste textarea "tellimuse alusel saata otse pakiautomaati. Kui soovite, võin koostada teile kon…"
type textarea "tellimuse alusel saata otse pakiautomaati. Kui soovite, võin koostada teile kon…"
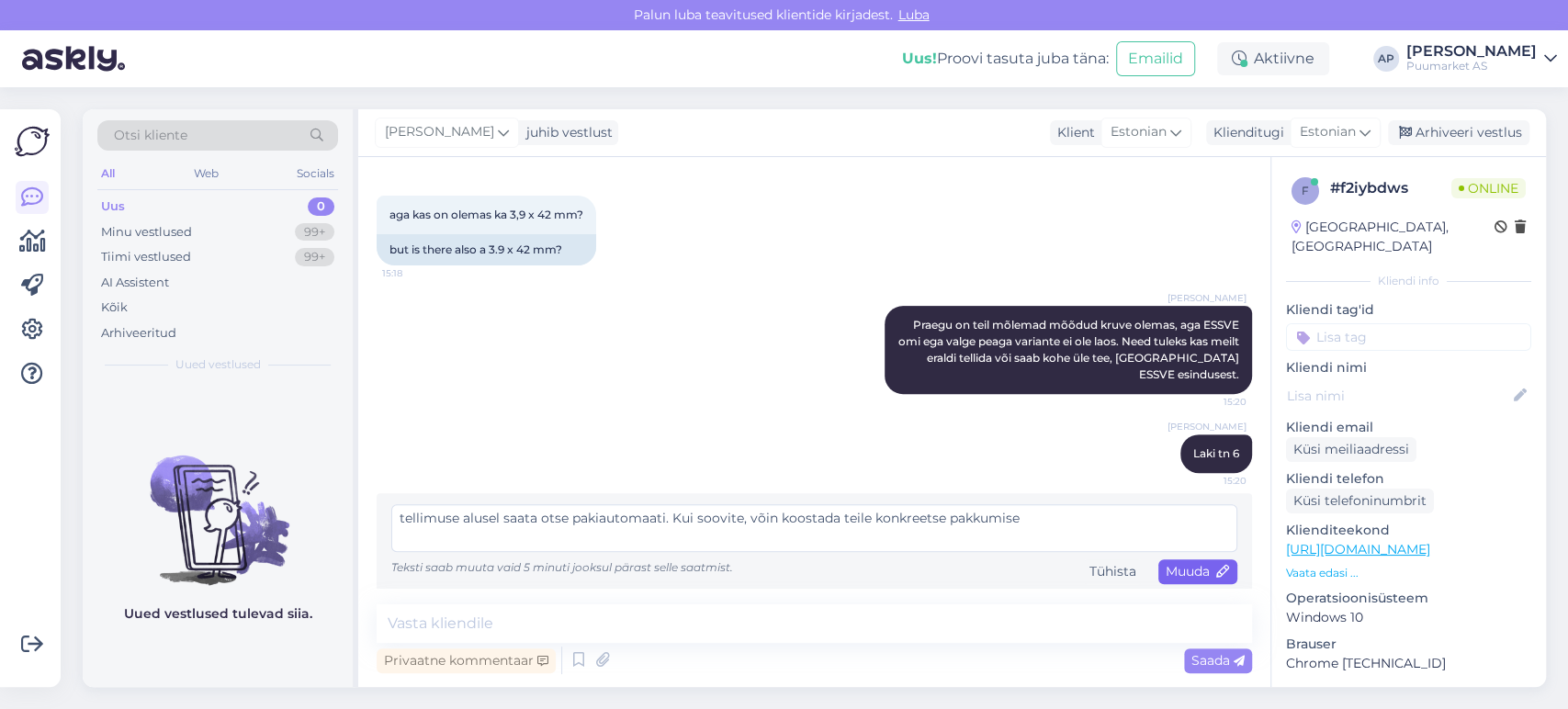
click at [1190, 568] on span "Muuda" at bounding box center [1197, 571] width 64 height 17
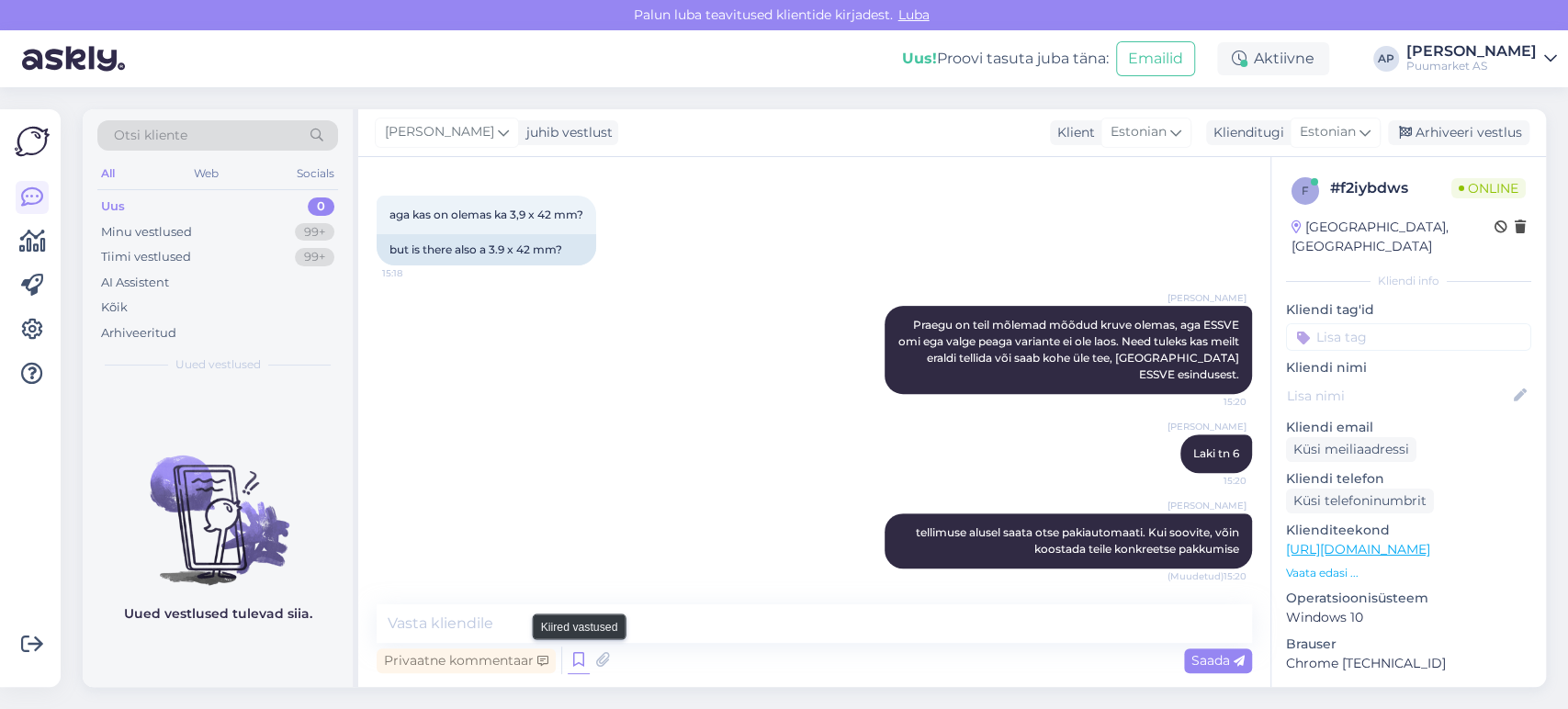
click at [577, 654] on icon at bounding box center [579, 660] width 22 height 27
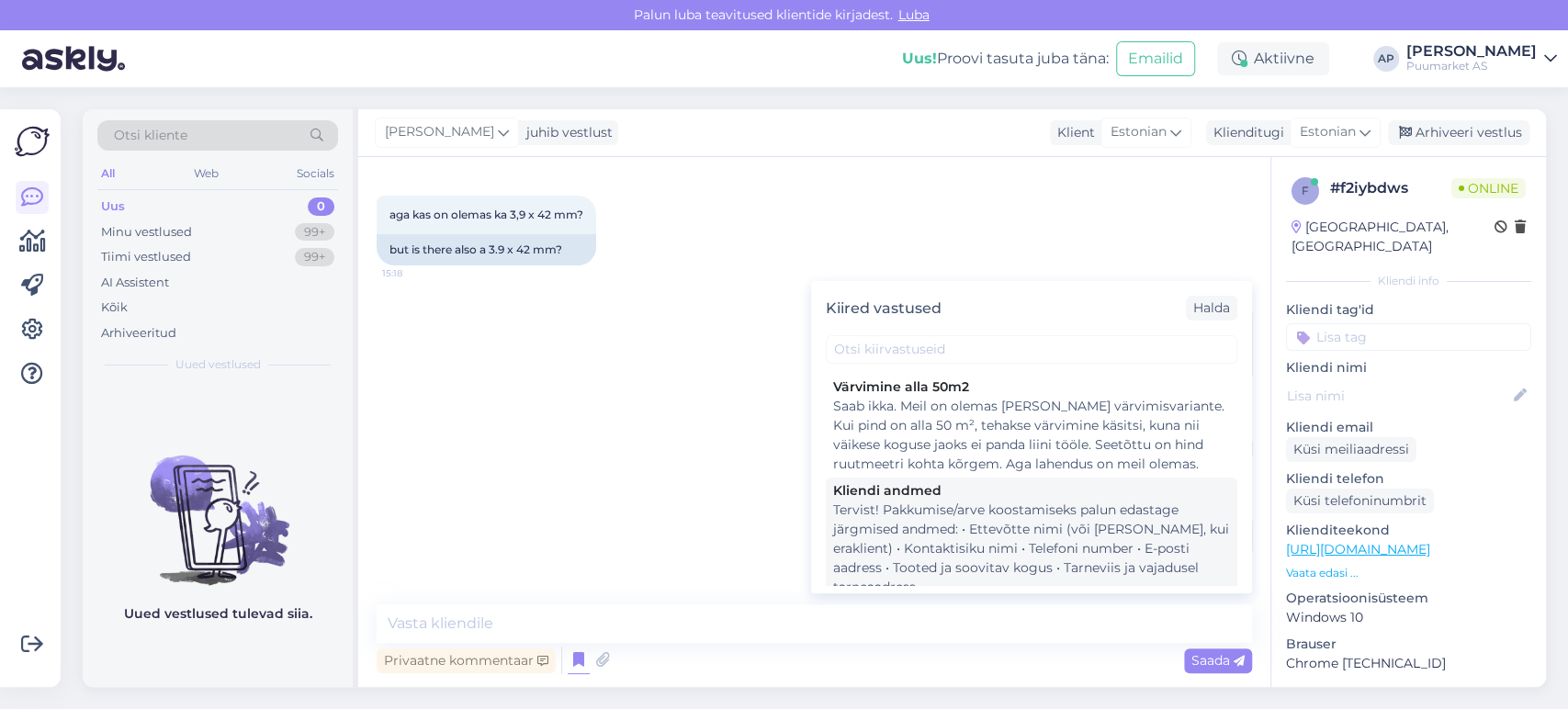
scroll to position [204, 0]
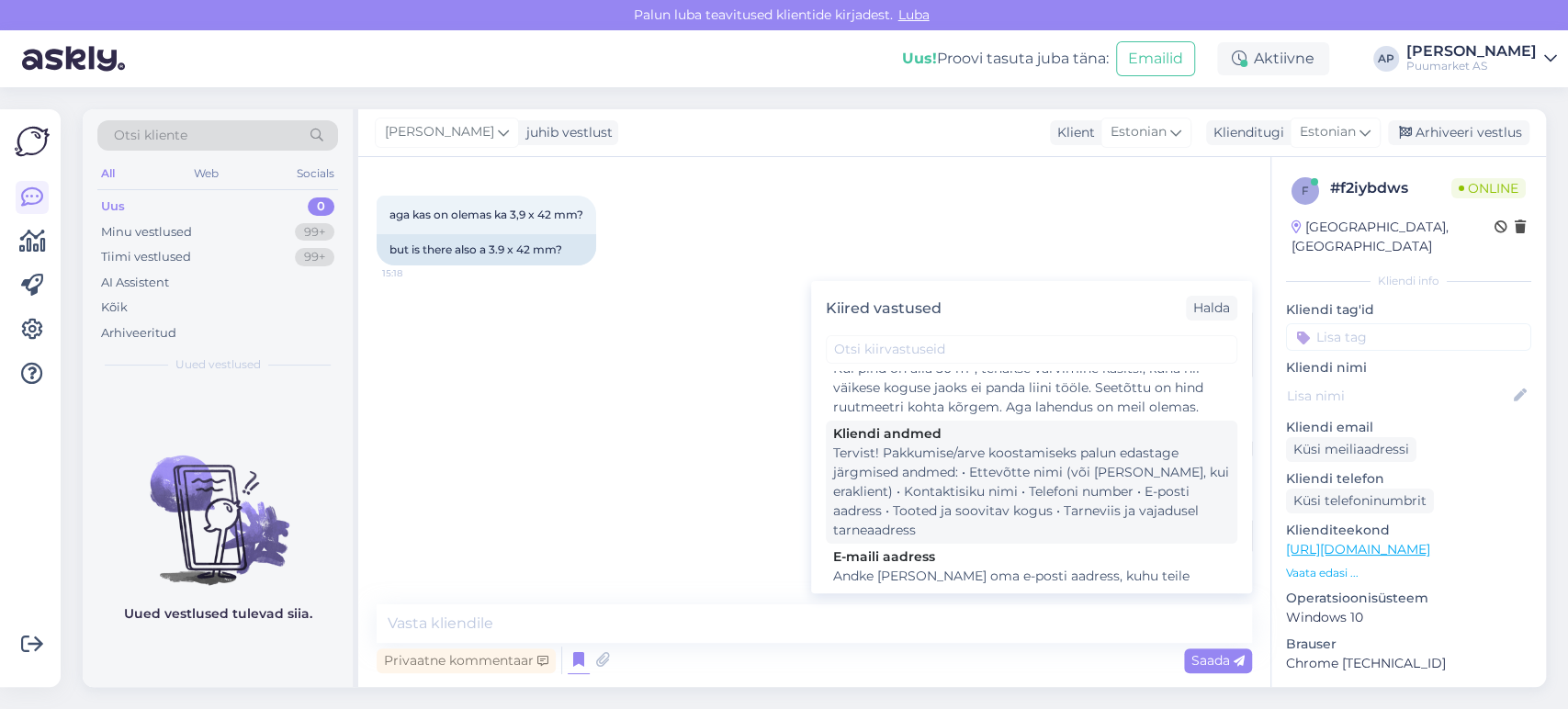
click at [948, 504] on div "Tervist! Pakkumise/arve koostamiseks palun edastage järgmised andmed: • Ettevõt…" at bounding box center [1032, 491] width 397 height 96
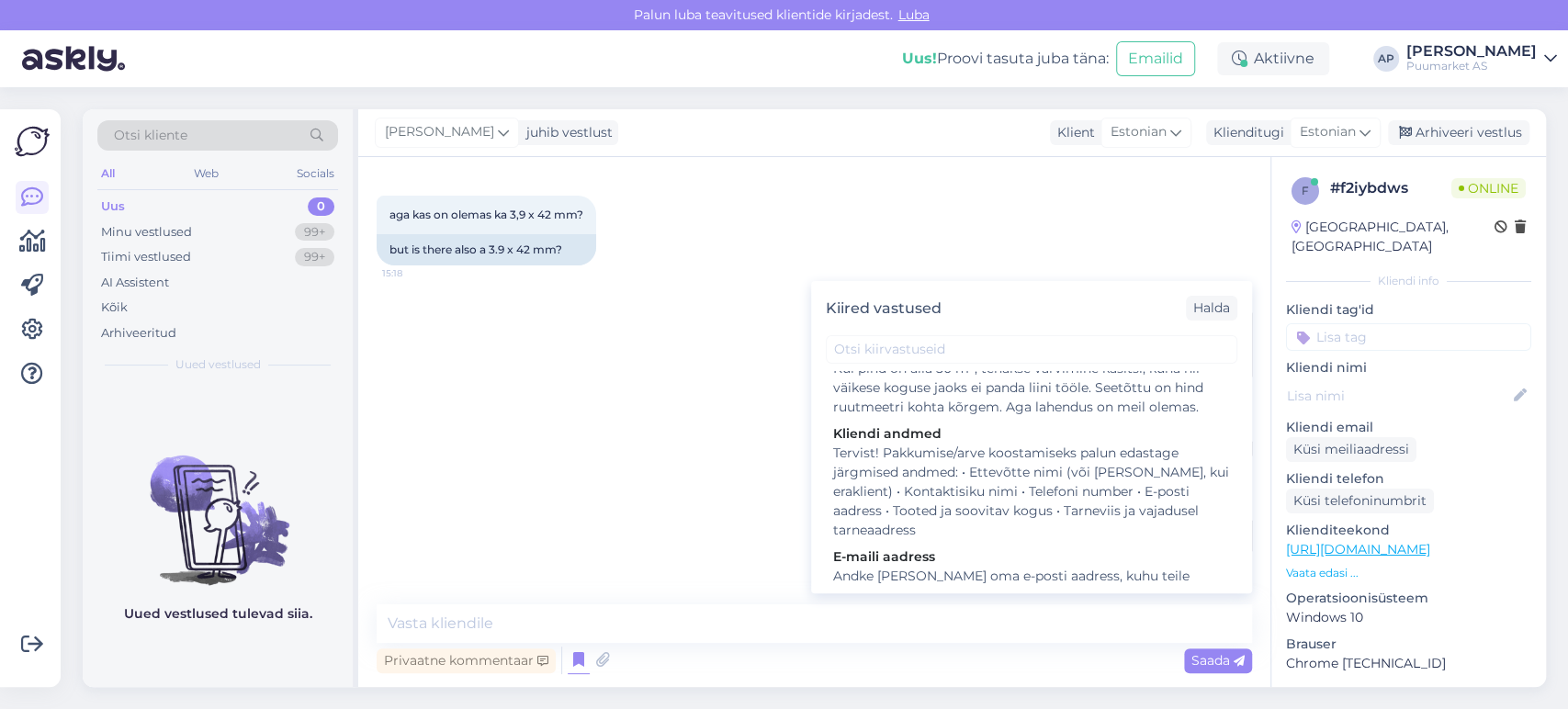
type textarea "Tervist! Pakkumise/arve koostamiseks palun edastage järgmised andmed: • Ettevõt…"
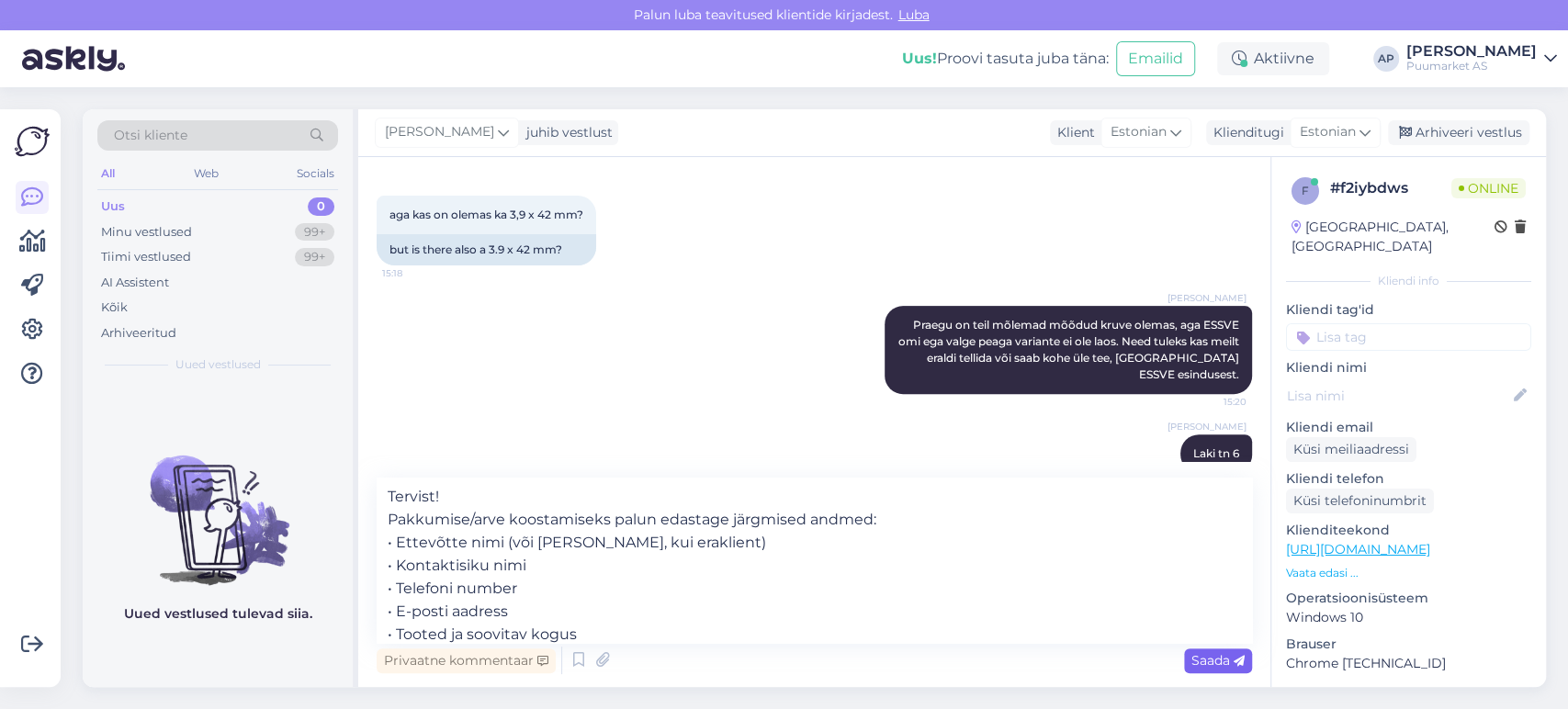
click at [1221, 665] on span "Saada" at bounding box center [1217, 660] width 53 height 17
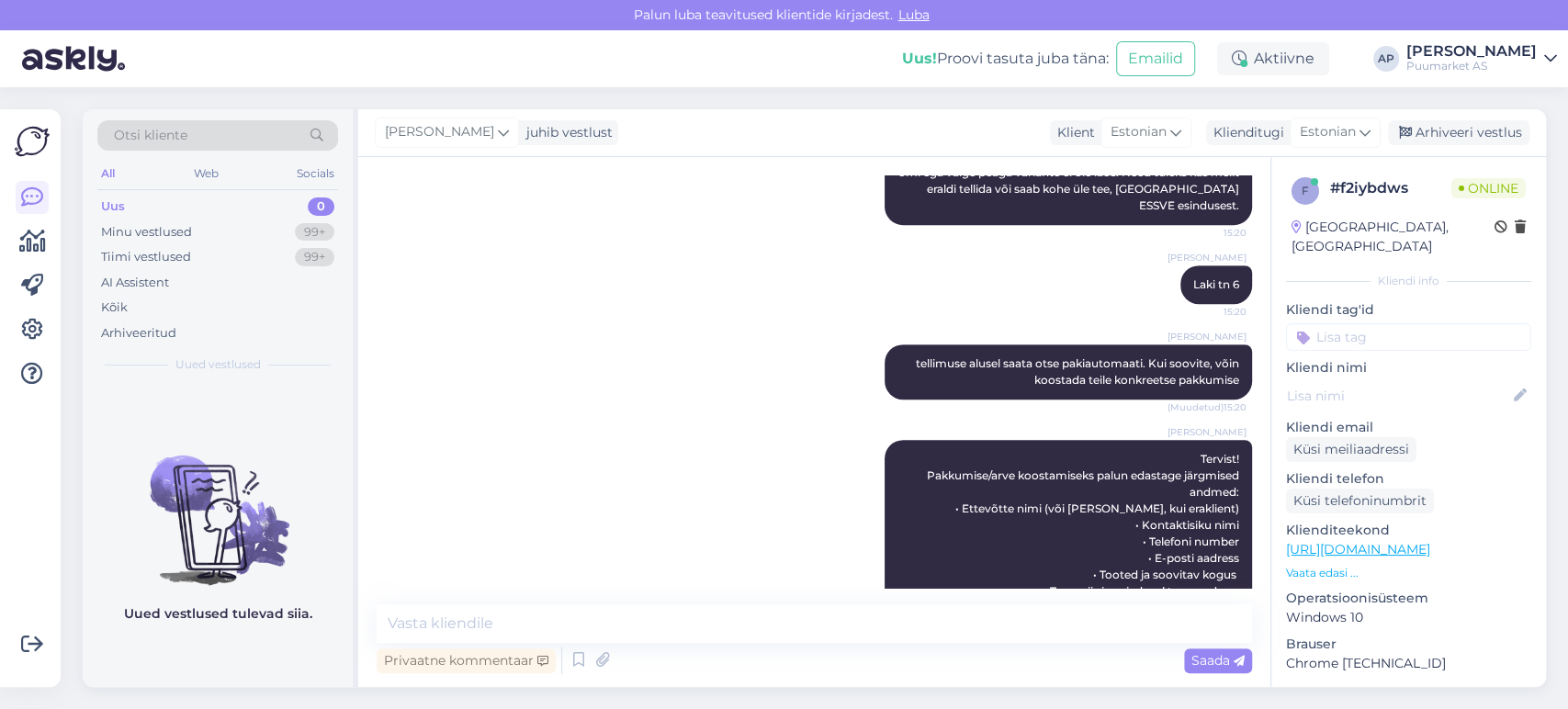
scroll to position [654, 0]
